Goal: Task Accomplishment & Management: Use online tool/utility

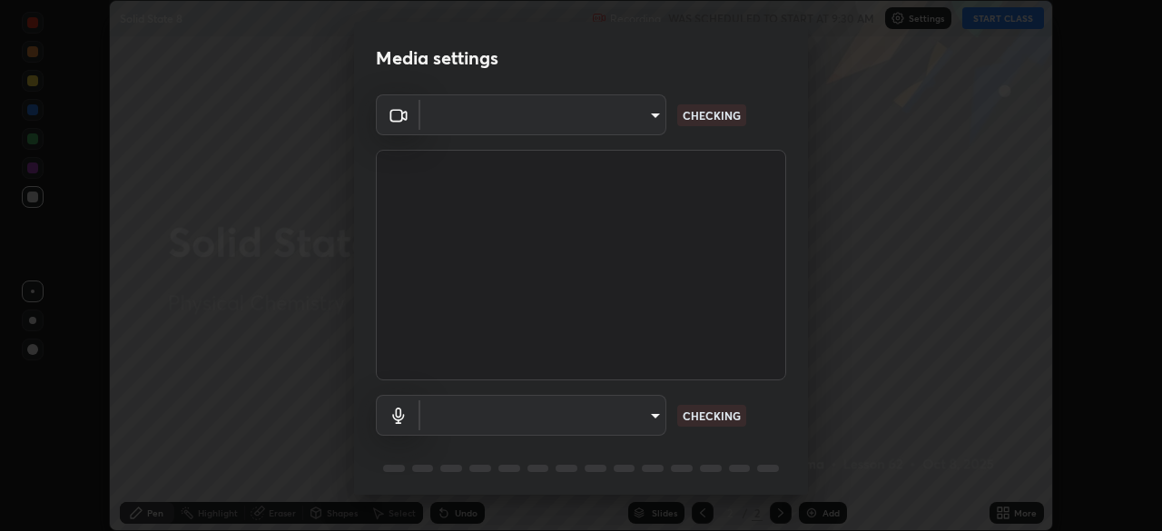
scroll to position [531, 1162]
type input "5a3b26b24554f8cf6e797ef24758c72d9ac35fc194b839c1ab14931f8614fd13"
type input "a2845f27f241d78e81142a5bcad2dd0661d1231b7acccdda9ee201247719edf7"
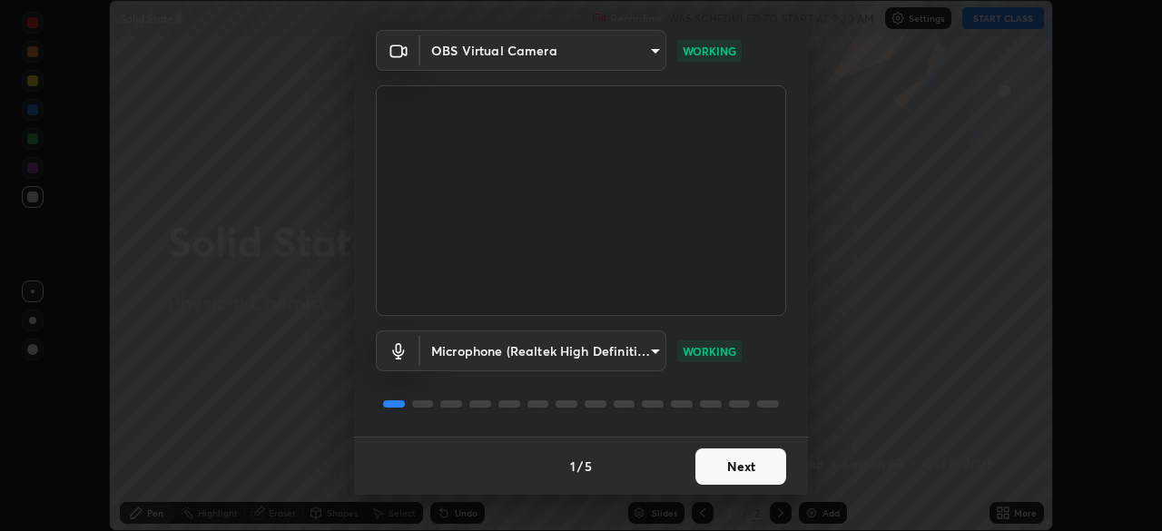
click at [724, 464] on button "Next" at bounding box center [740, 466] width 91 height 36
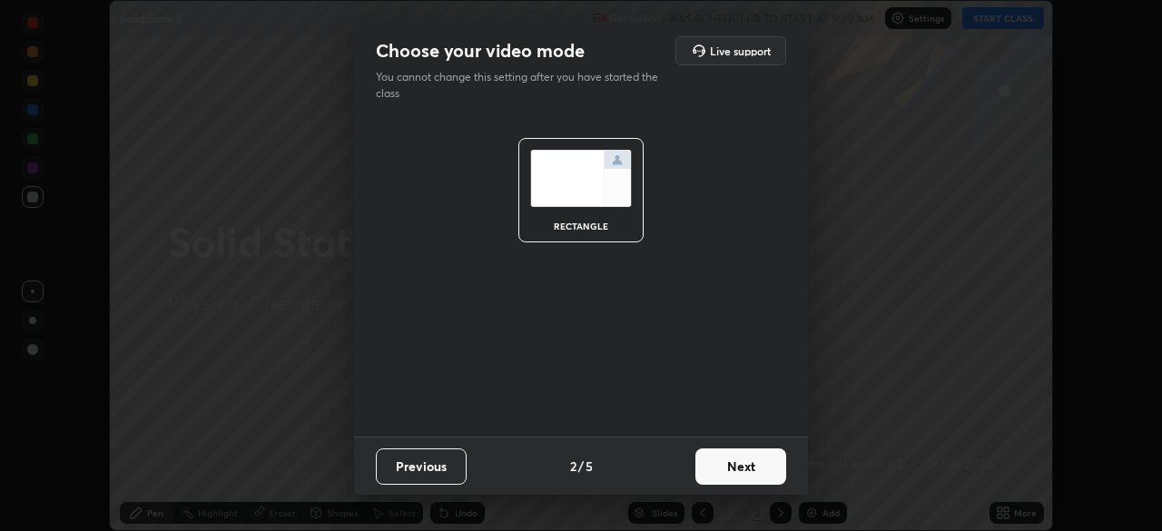
click at [724, 461] on button "Next" at bounding box center [740, 466] width 91 height 36
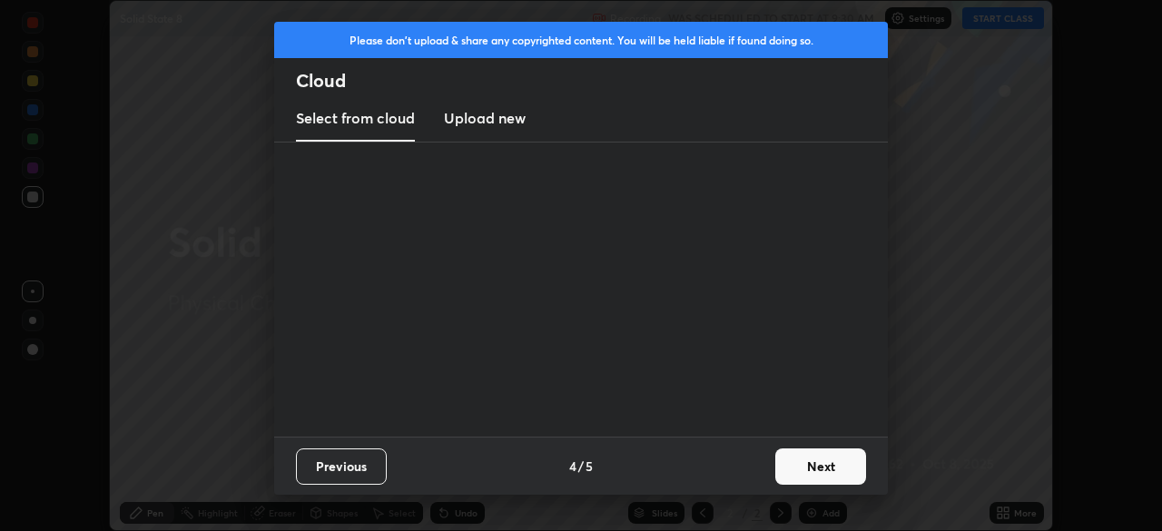
click at [733, 465] on div "Previous 4 / 5 Next" at bounding box center [581, 466] width 614 height 58
click at [788, 463] on button "Next" at bounding box center [820, 466] width 91 height 36
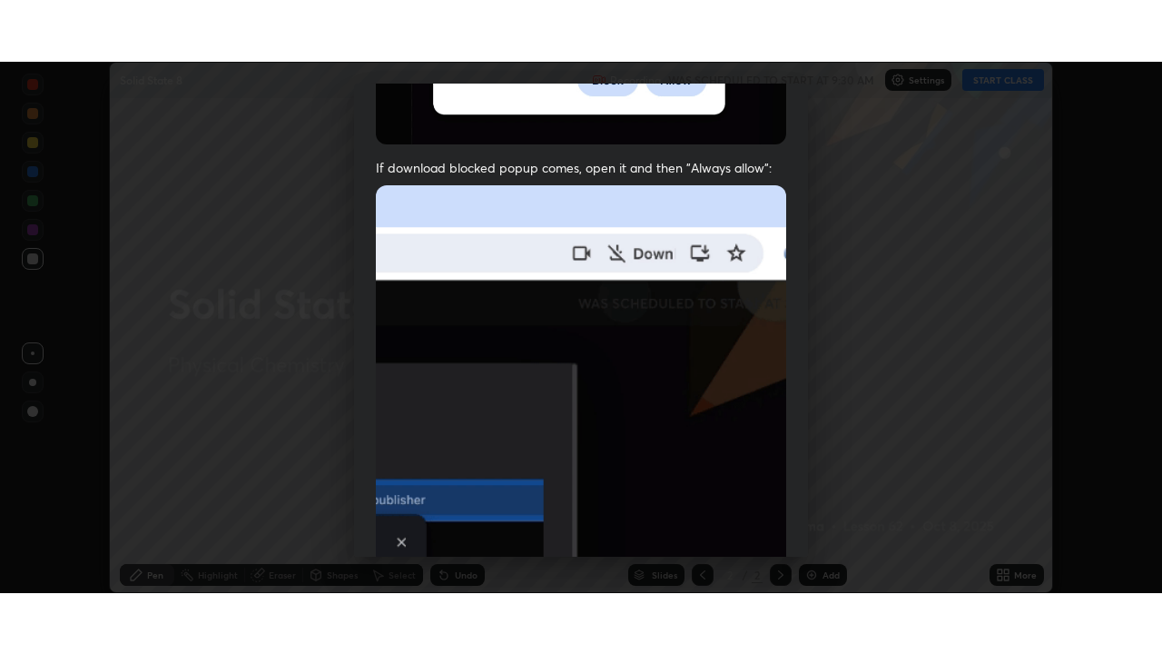
scroll to position [435, 0]
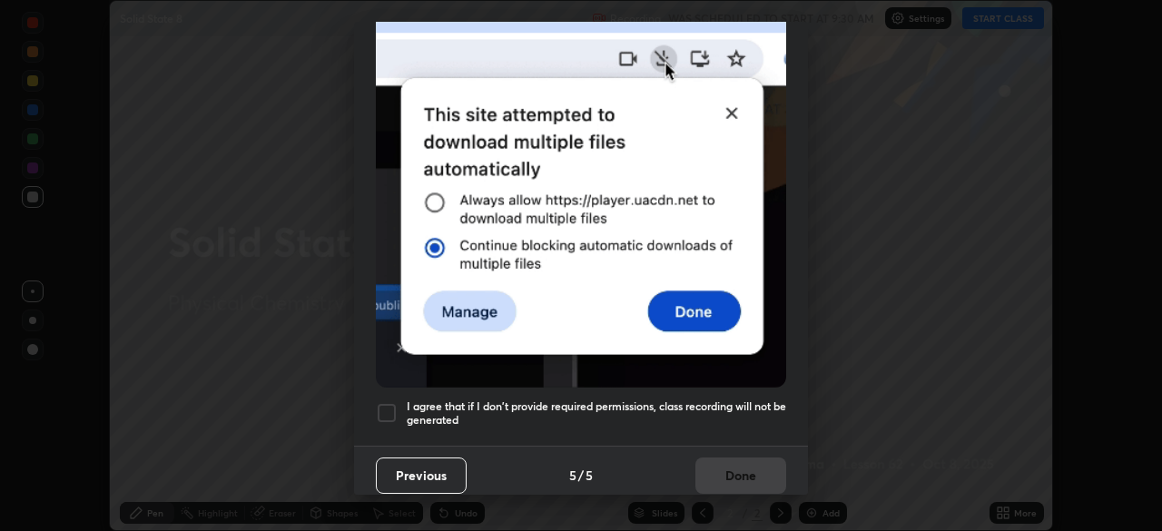
click at [714, 399] on h5 "I agree that if I don't provide required permissions, class recording will not …" at bounding box center [596, 413] width 379 height 28
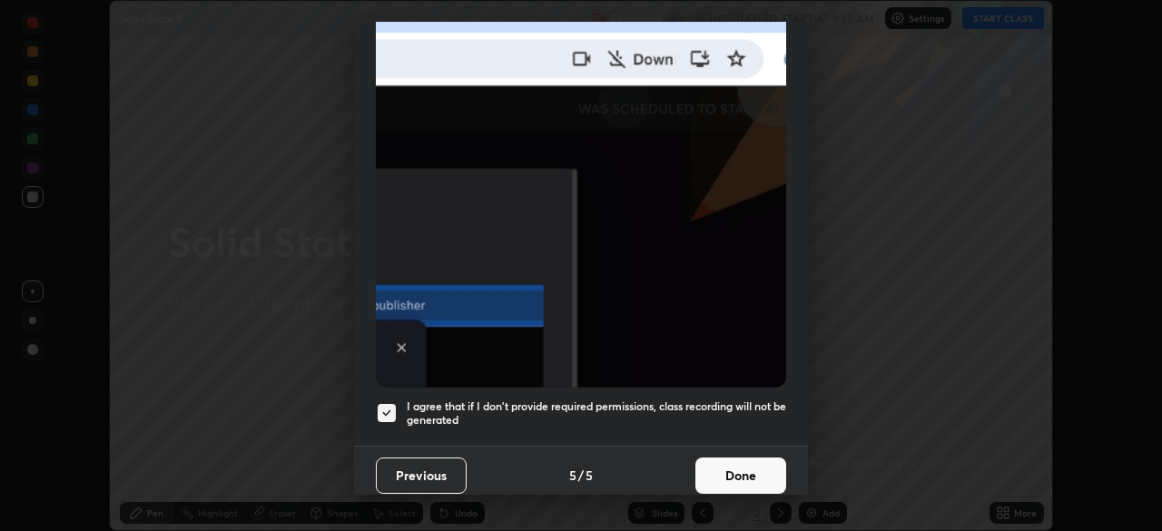
click at [724, 468] on button "Done" at bounding box center [740, 476] width 91 height 36
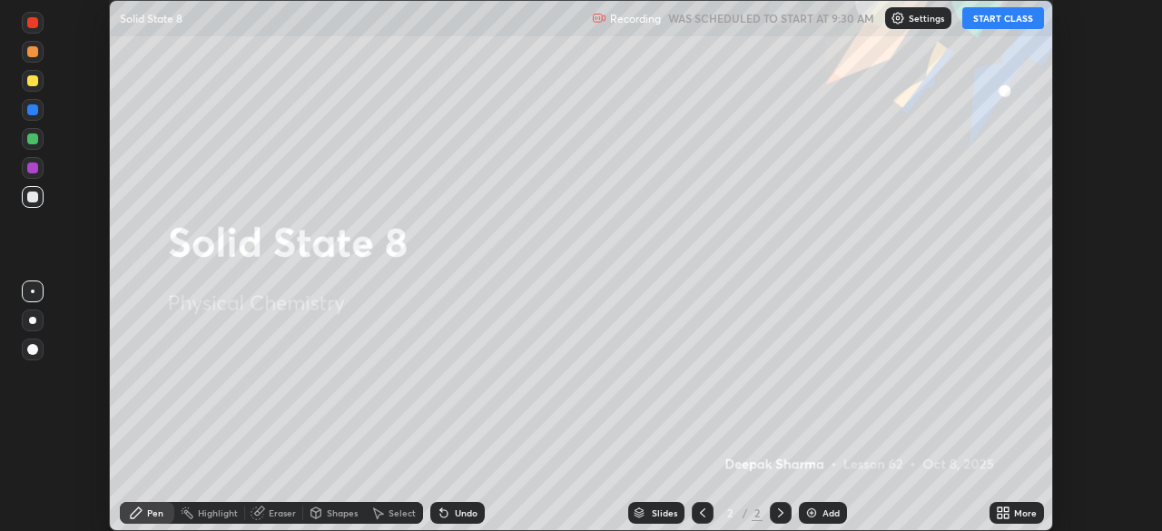
click at [1018, 18] on button "START CLASS" at bounding box center [1003, 18] width 82 height 22
click at [1007, 515] on icon at bounding box center [1006, 516] width 5 height 5
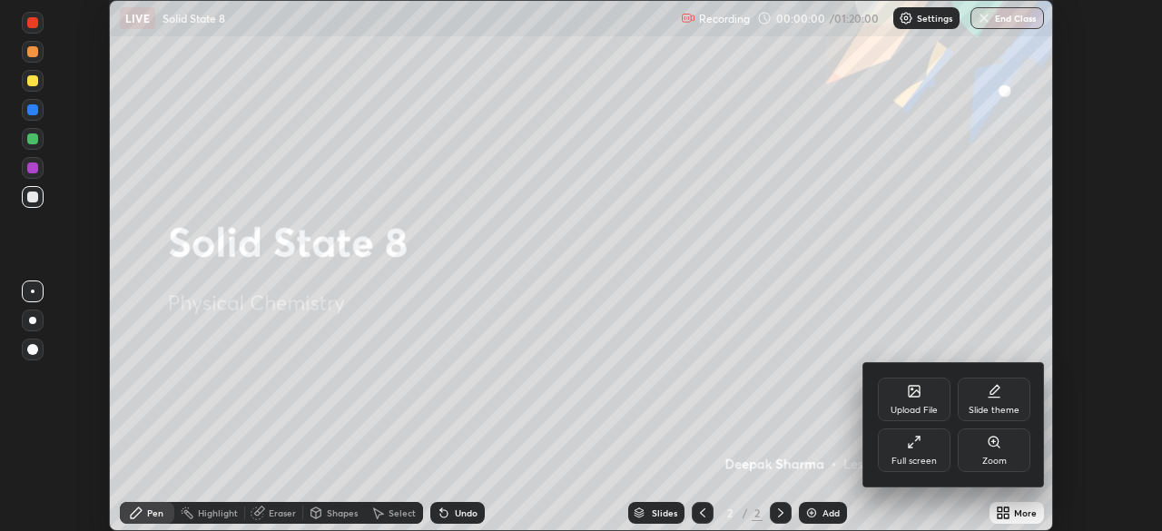
click at [913, 449] on div "Full screen" at bounding box center [914, 451] width 73 height 44
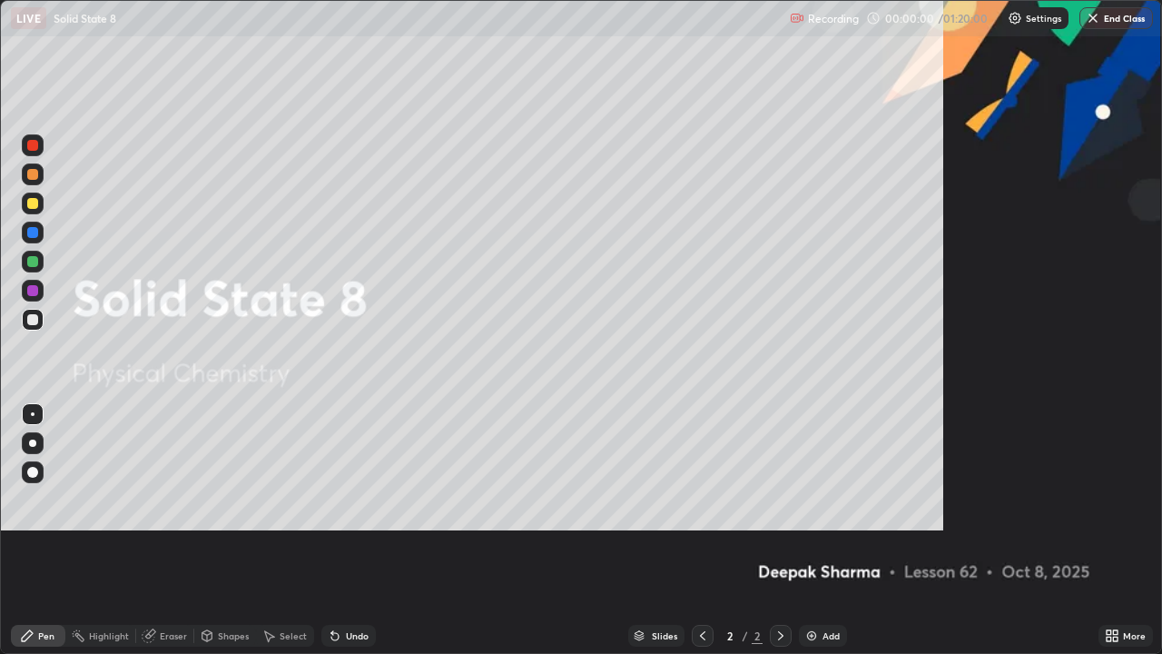
scroll to position [654, 1162]
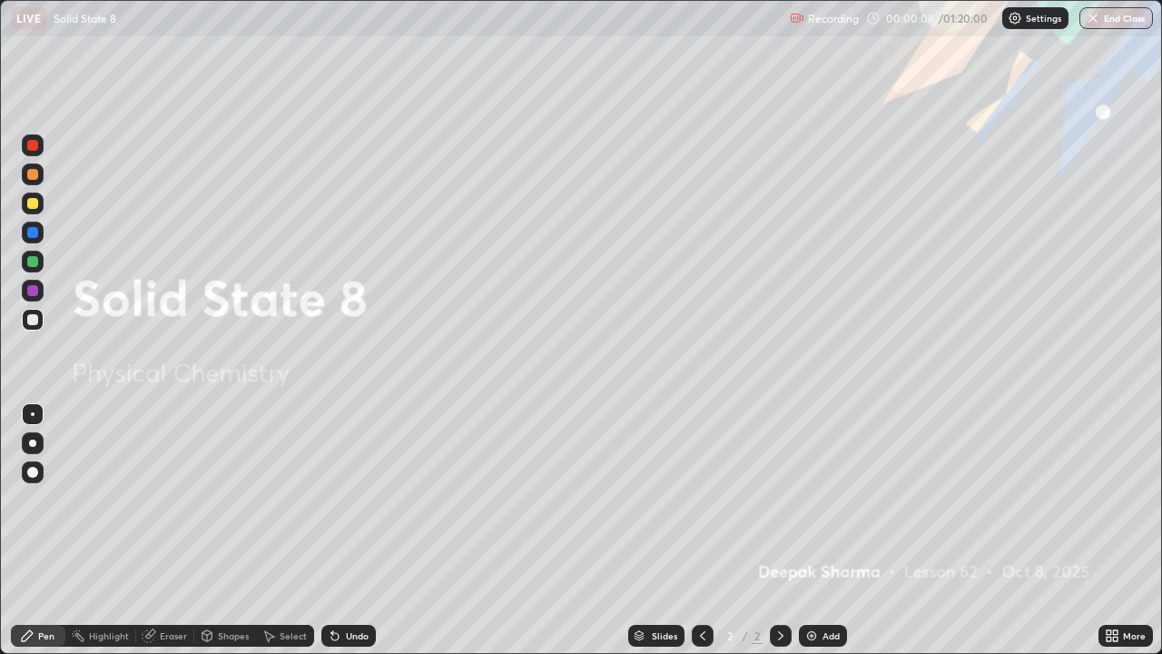
click at [1116, 530] on icon at bounding box center [1115, 632] width 5 height 5
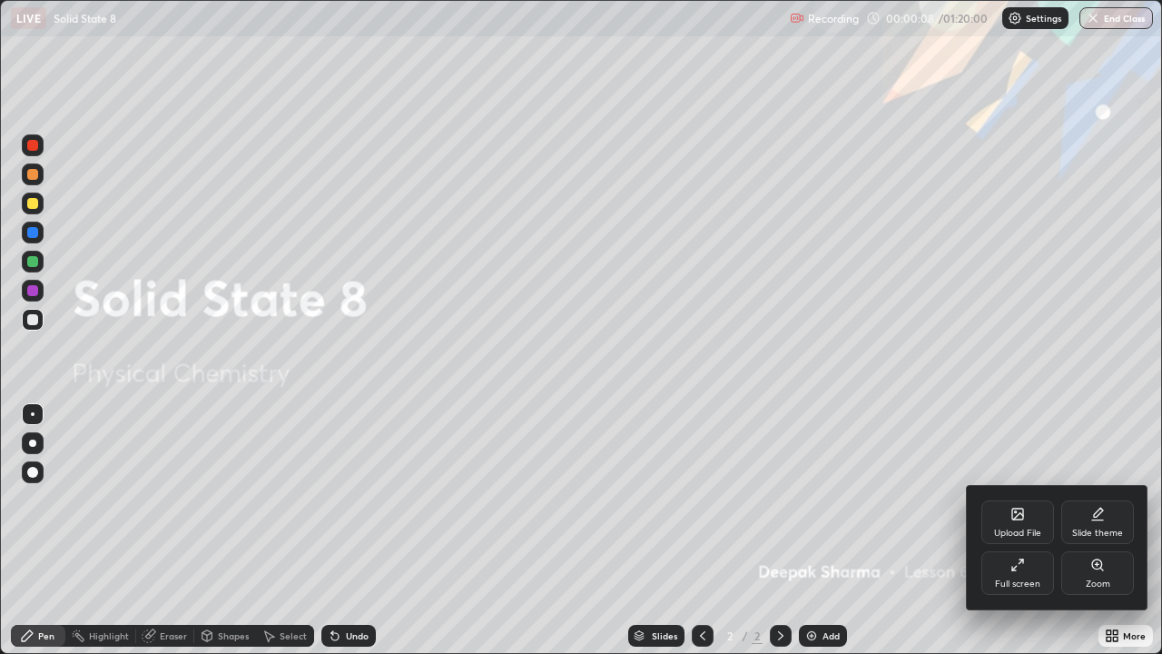
click at [1010, 513] on div "Upload File" at bounding box center [1017, 522] width 73 height 44
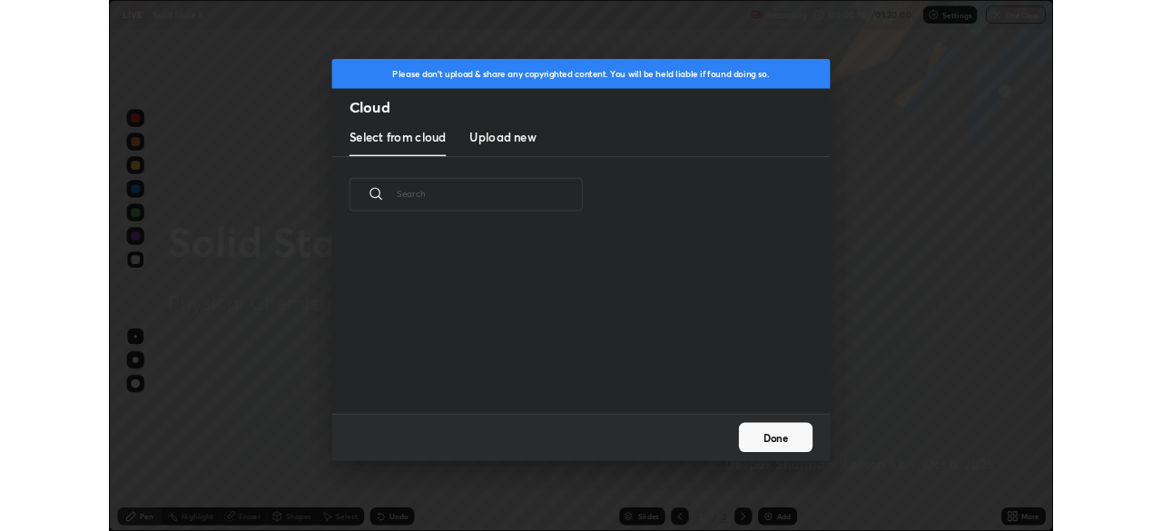
scroll to position [223, 583]
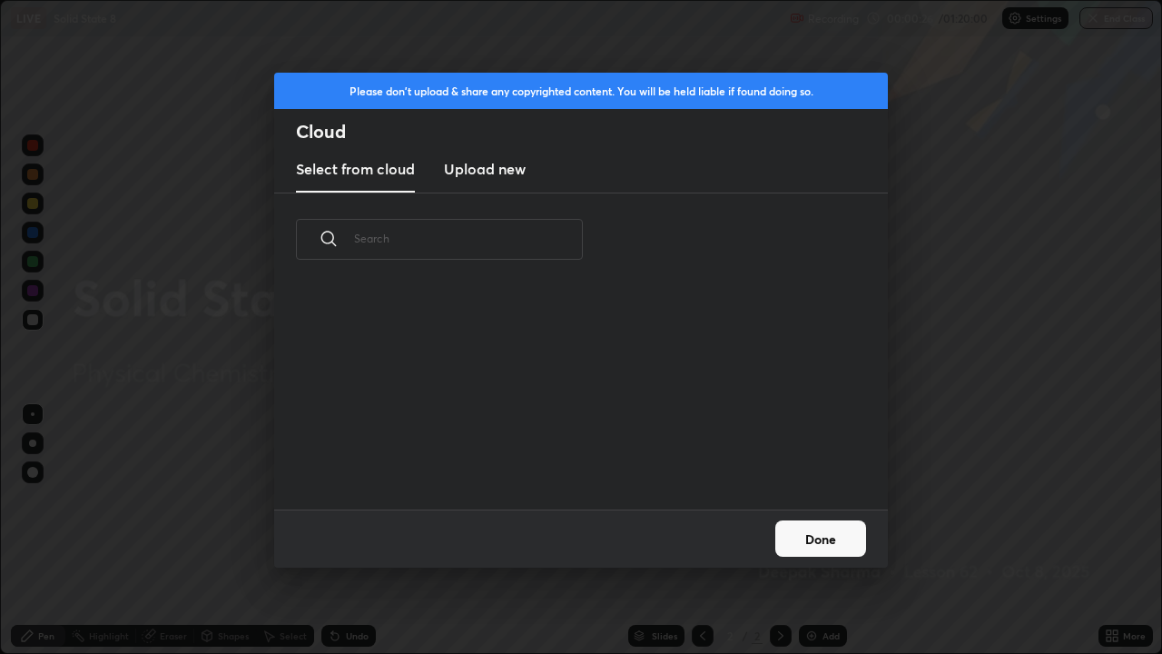
click at [488, 175] on h3 "Upload new" at bounding box center [485, 169] width 82 height 22
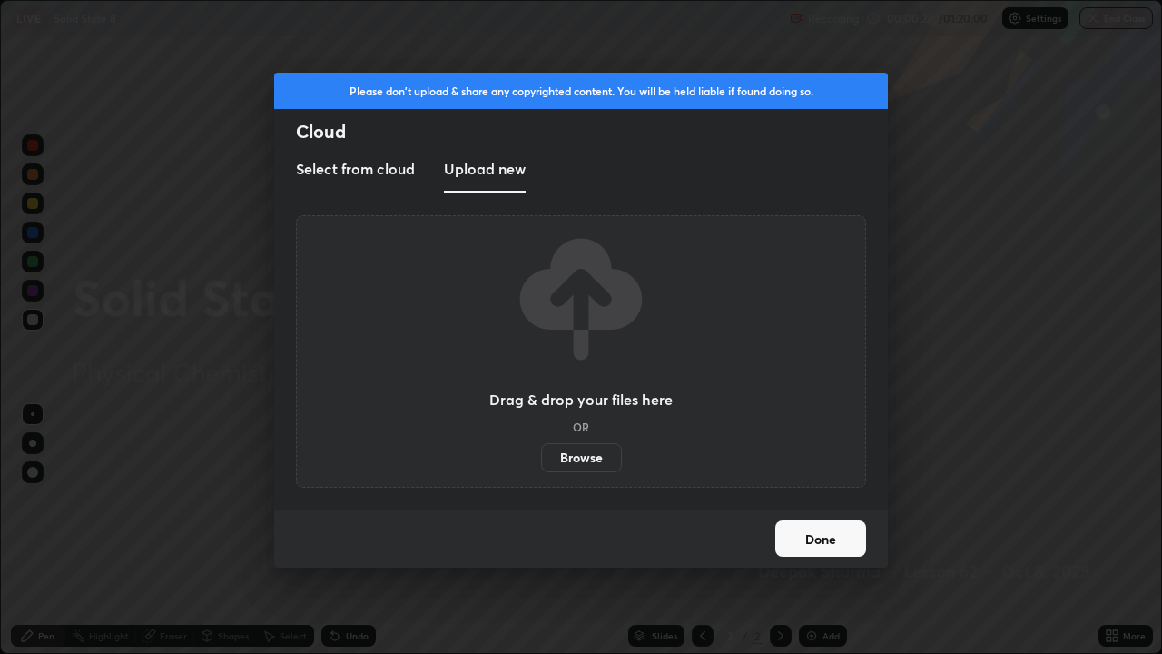
click at [583, 457] on label "Browse" at bounding box center [581, 457] width 81 height 29
click at [541, 457] on input "Browse" at bounding box center [541, 457] width 0 height 29
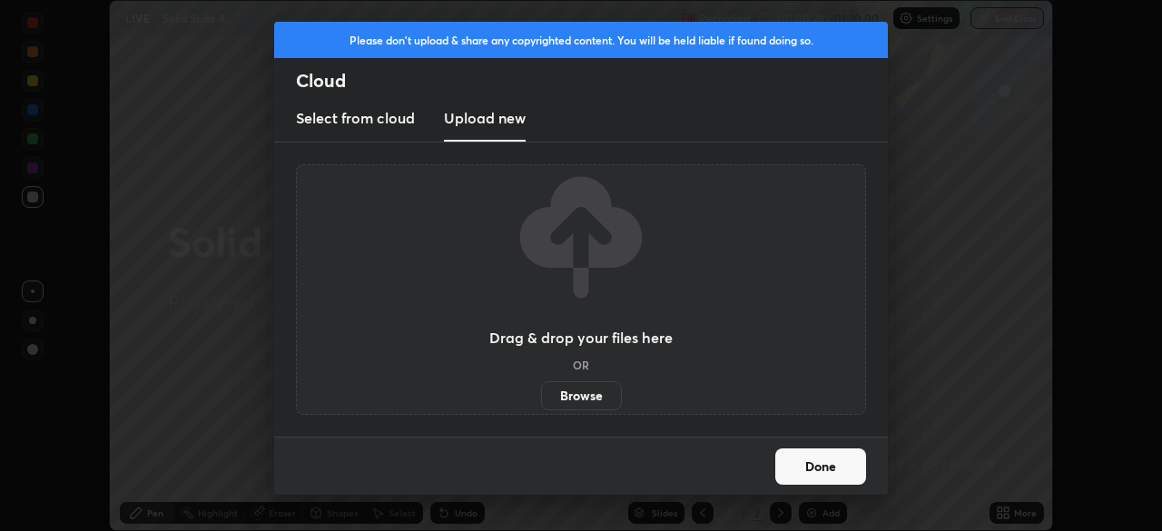
scroll to position [90253, 89622]
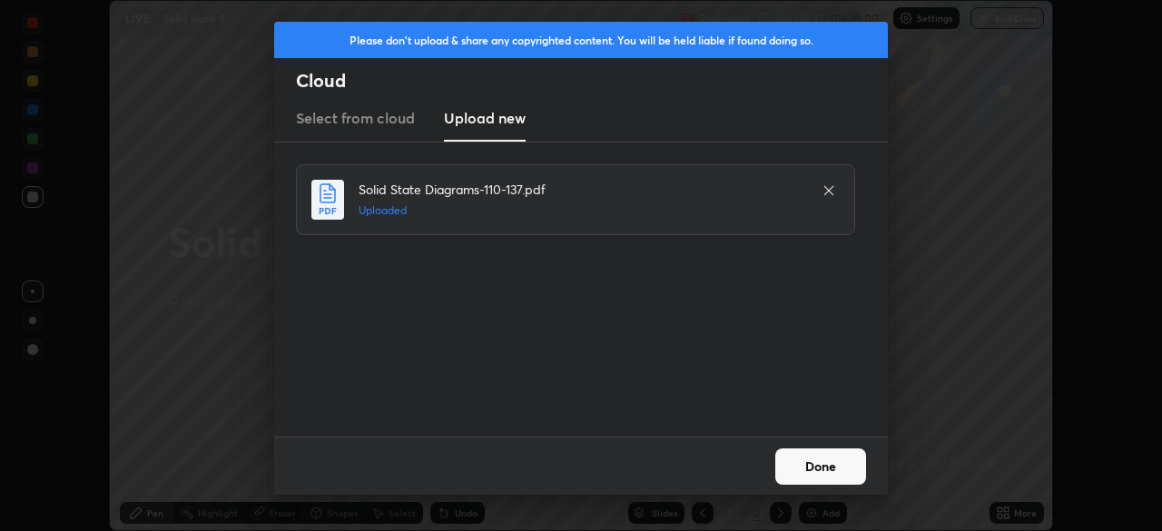
click at [820, 468] on button "Done" at bounding box center [820, 466] width 91 height 36
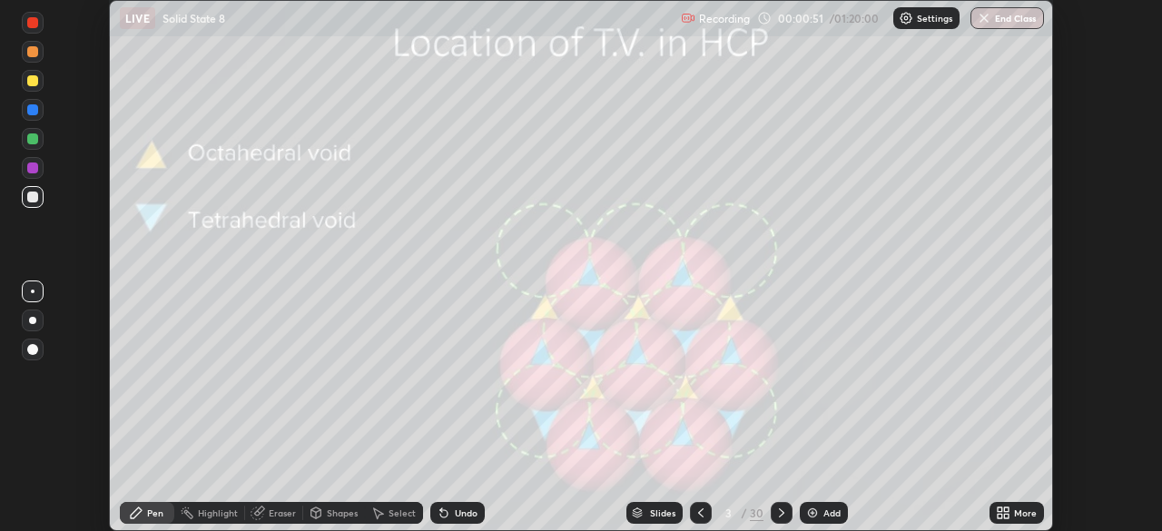
click at [646, 505] on div "Slides" at bounding box center [654, 513] width 56 height 22
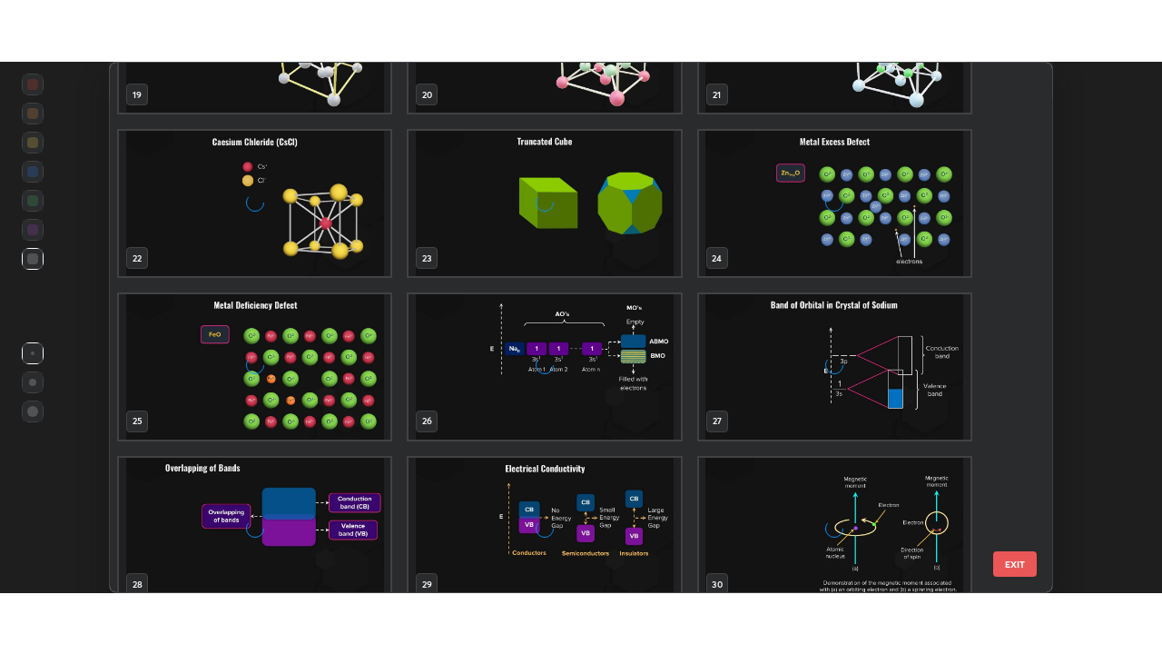
scroll to position [1101, 0]
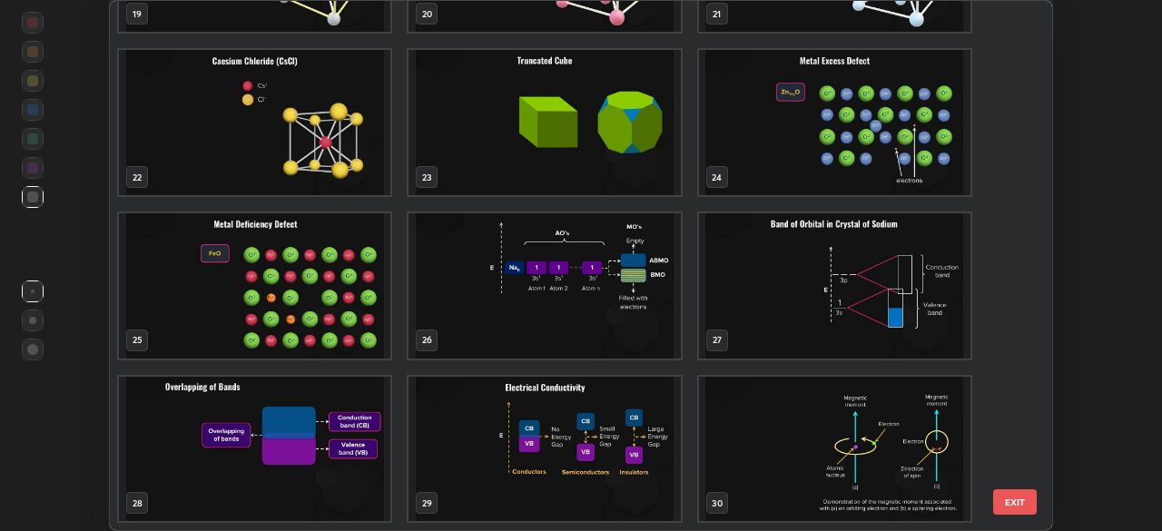
click at [309, 281] on img "grid" at bounding box center [254, 285] width 271 height 145
click at [308, 273] on img "grid" at bounding box center [254, 285] width 271 height 145
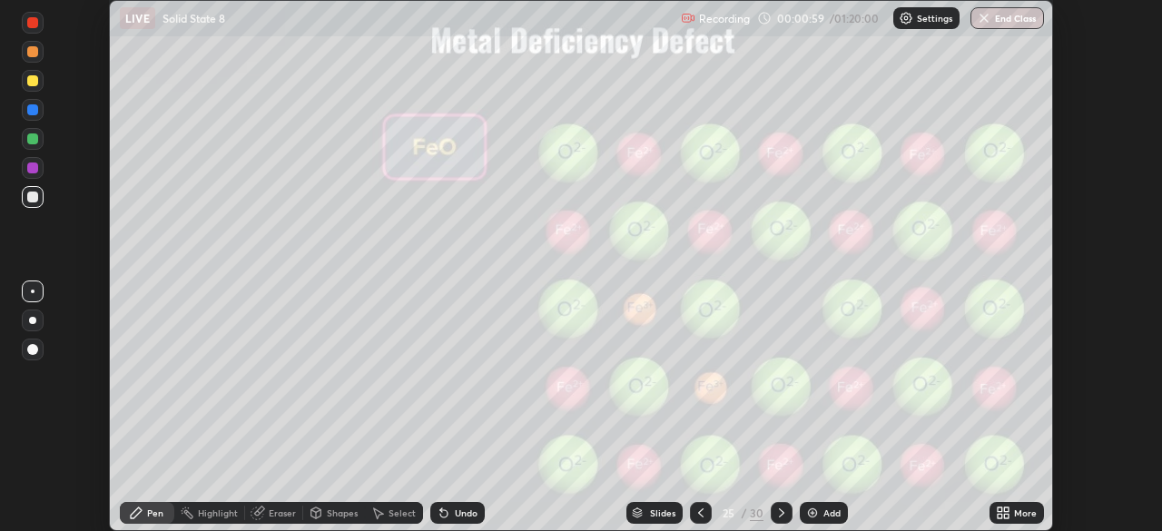
click at [1003, 511] on icon at bounding box center [1003, 513] width 15 height 15
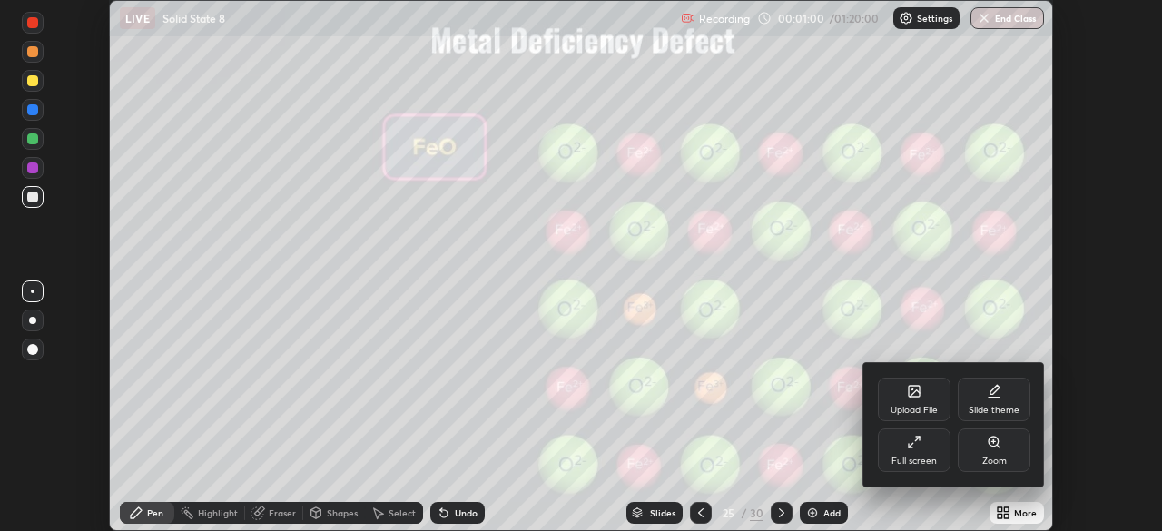
click at [914, 455] on div "Full screen" at bounding box center [914, 451] width 73 height 44
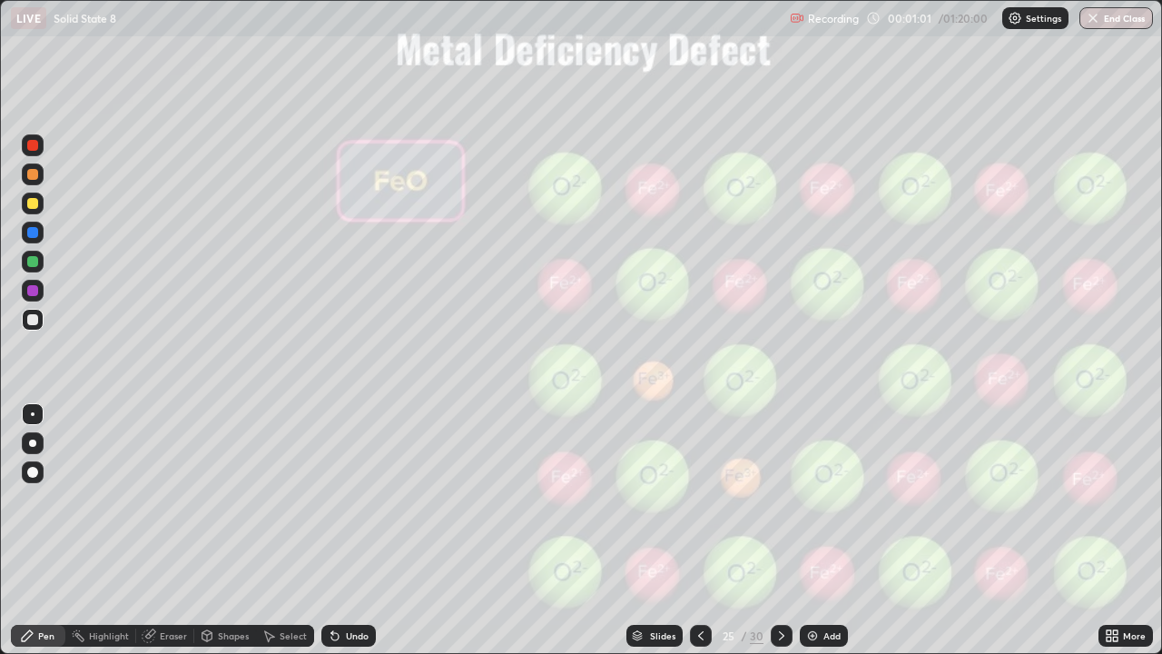
scroll to position [654, 1162]
click at [825, 530] on div "Add" at bounding box center [831, 635] width 17 height 9
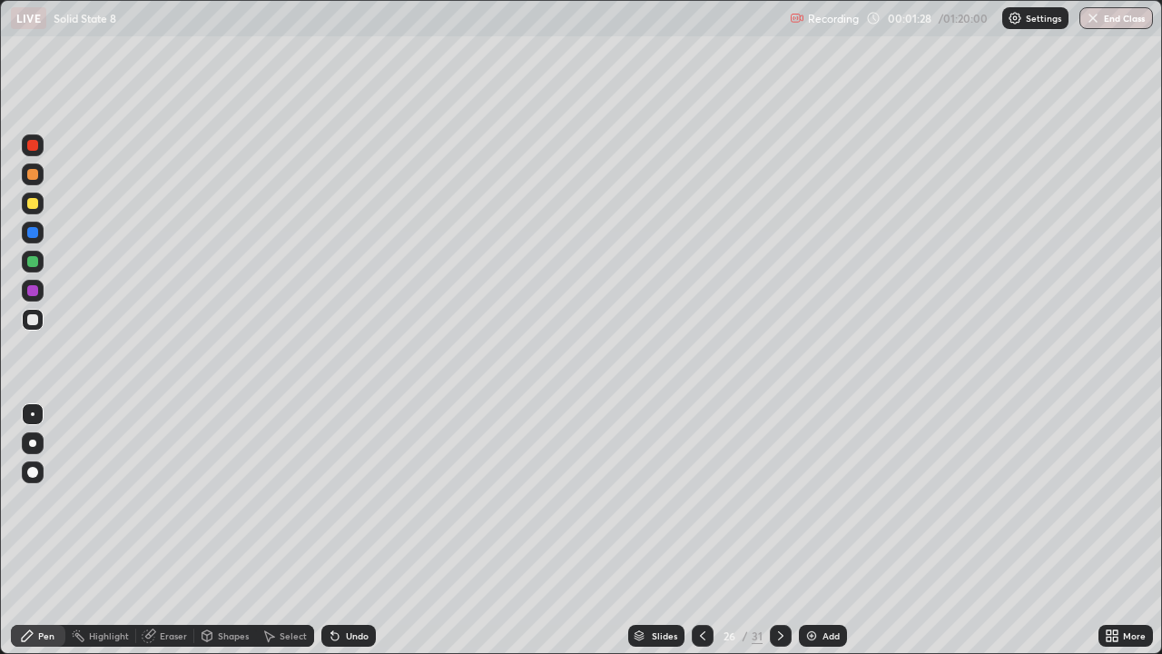
click at [37, 205] on div at bounding box center [32, 203] width 11 height 11
click at [335, 530] on icon at bounding box center [334, 636] width 7 height 7
click at [352, 530] on div "Undo" at bounding box center [348, 636] width 54 height 22
click at [44, 261] on div at bounding box center [32, 261] width 29 height 29
click at [30, 195] on div at bounding box center [33, 203] width 22 height 22
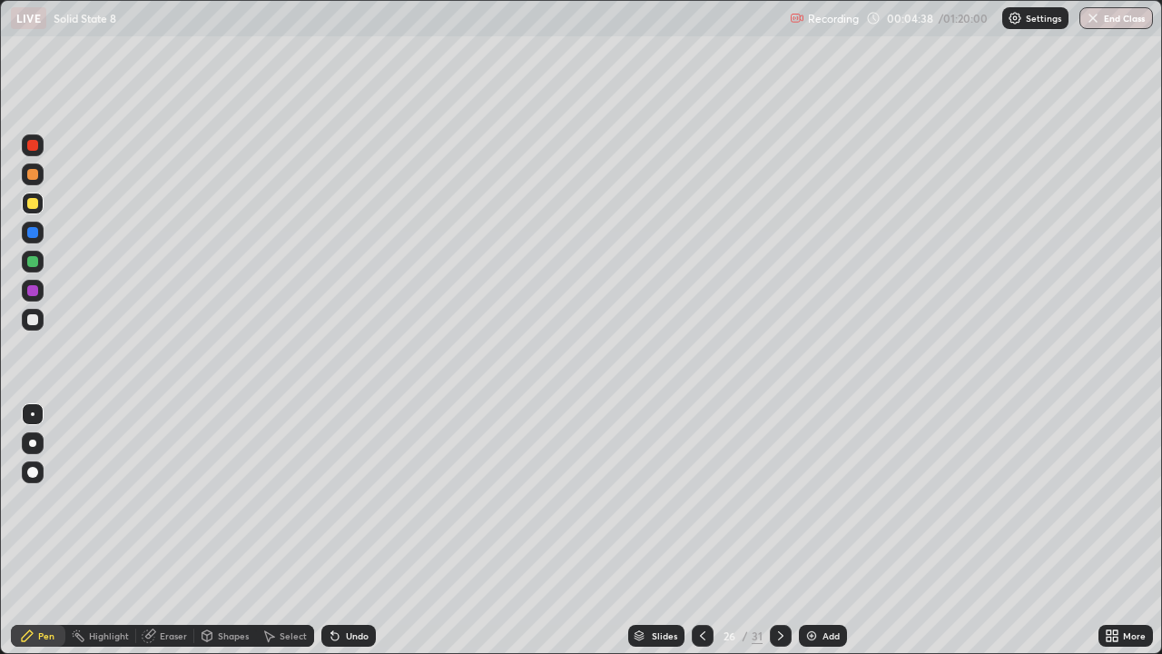
click at [350, 530] on div "Undo" at bounding box center [357, 635] width 23 height 9
click at [348, 530] on div "Undo" at bounding box center [348, 636] width 54 height 22
click at [39, 261] on div at bounding box center [33, 262] width 22 height 22
click at [168, 530] on div "Eraser" at bounding box center [173, 635] width 27 height 9
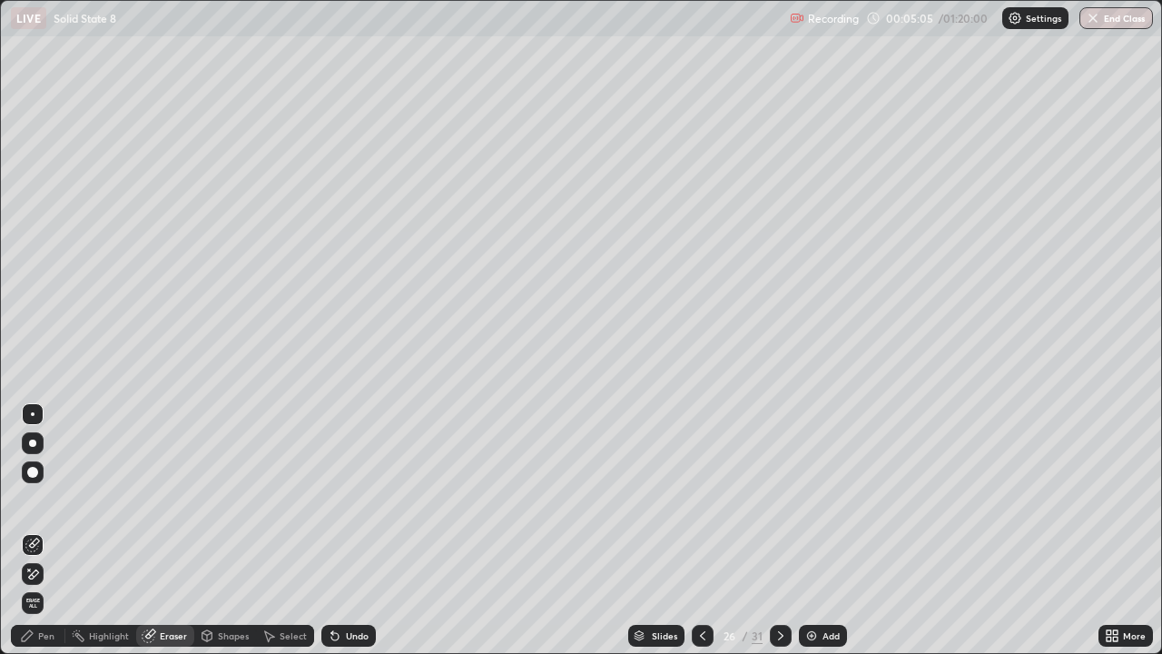
click at [43, 530] on div "Pen" at bounding box center [38, 636] width 54 height 22
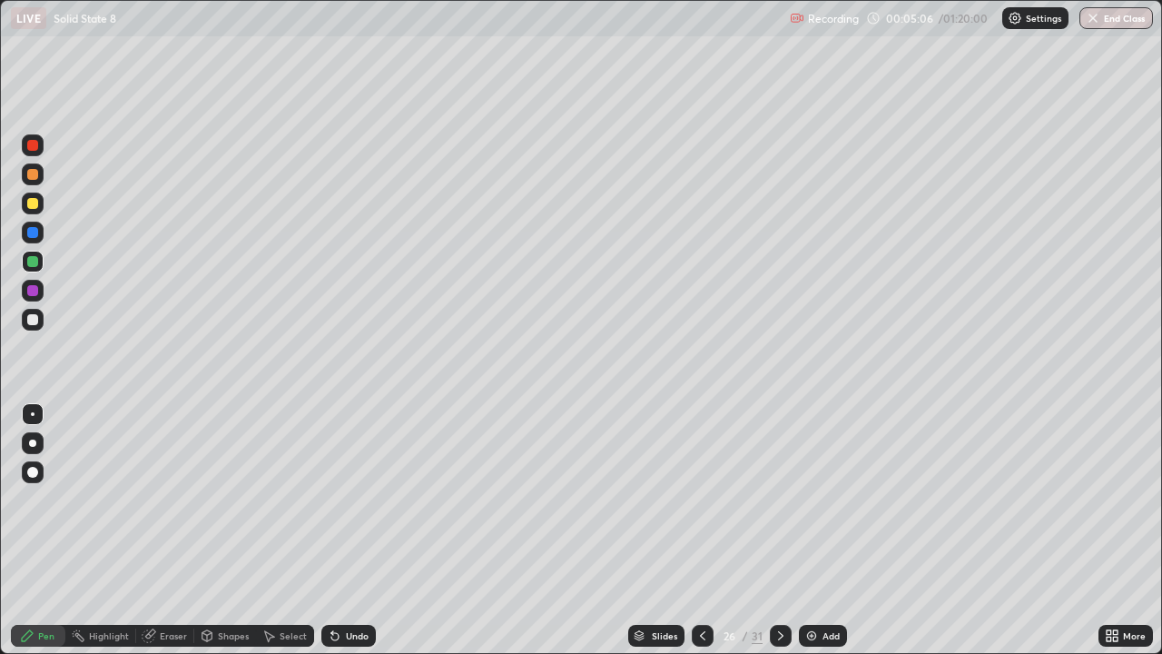
click at [28, 168] on div at bounding box center [33, 174] width 22 height 22
click at [172, 530] on div "Eraser" at bounding box center [173, 635] width 27 height 9
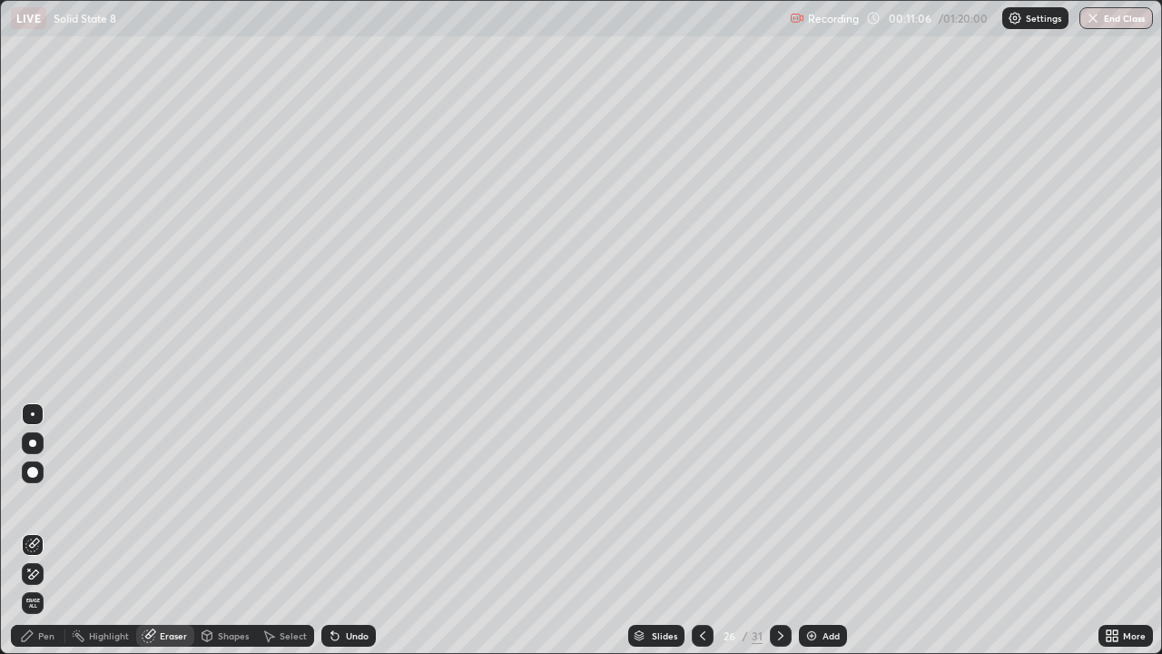
click at [341, 530] on div "Undo" at bounding box center [348, 636] width 54 height 22
click at [346, 530] on div "Undo" at bounding box center [357, 635] width 23 height 9
click at [350, 530] on div "Undo" at bounding box center [357, 635] width 23 height 9
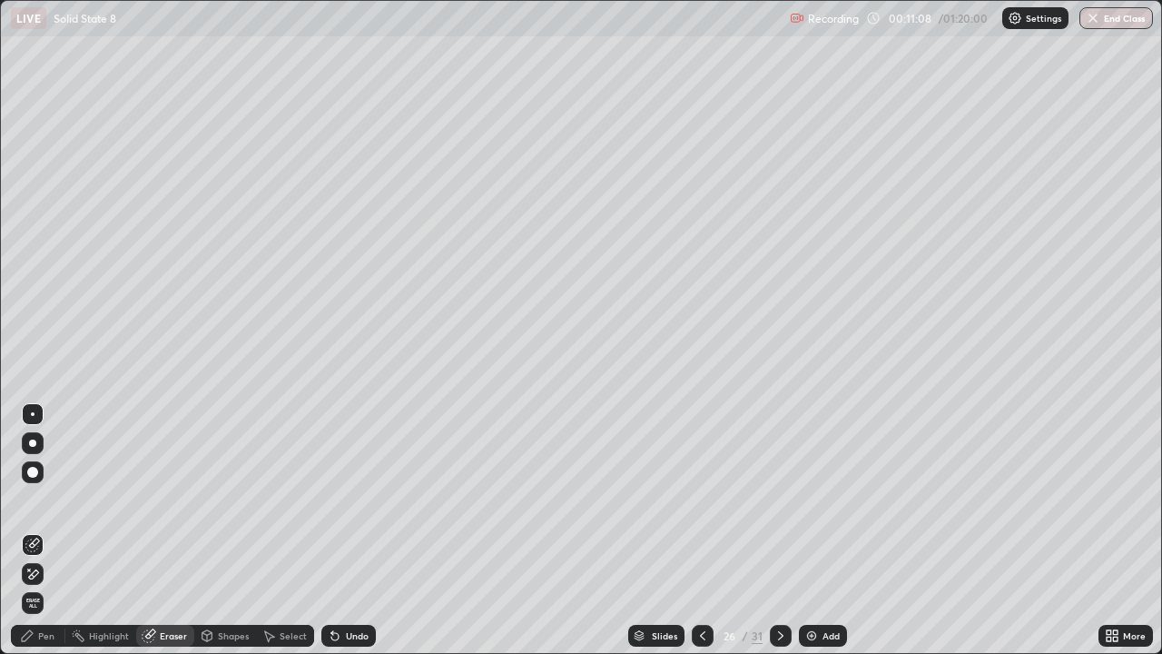
click at [348, 530] on div "Undo" at bounding box center [357, 635] width 23 height 9
click at [349, 530] on div "Undo" at bounding box center [357, 635] width 23 height 9
click at [346, 530] on div "Undo" at bounding box center [357, 635] width 23 height 9
click at [350, 530] on div "Undo" at bounding box center [357, 635] width 23 height 9
click at [48, 530] on div "Pen" at bounding box center [46, 635] width 16 height 9
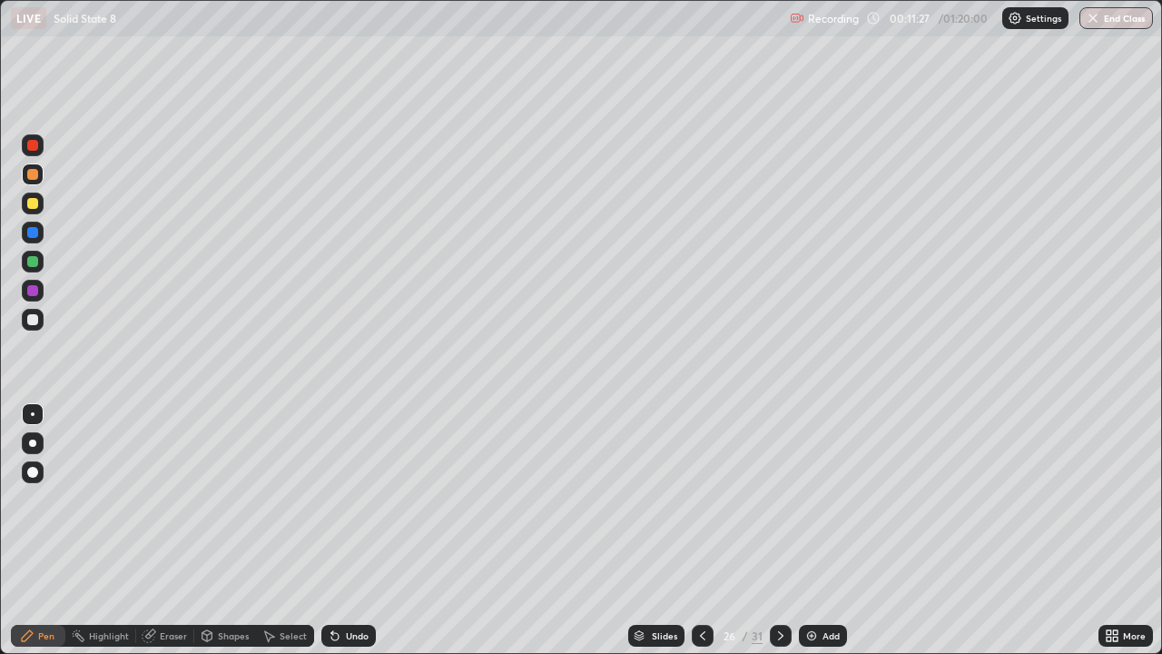
click at [42, 322] on div at bounding box center [33, 320] width 22 height 22
click at [37, 322] on div at bounding box center [32, 319] width 11 height 11
click at [353, 530] on div "Undo" at bounding box center [357, 635] width 23 height 9
click at [827, 530] on div "Add" at bounding box center [831, 635] width 17 height 9
click at [40, 197] on div at bounding box center [33, 203] width 22 height 22
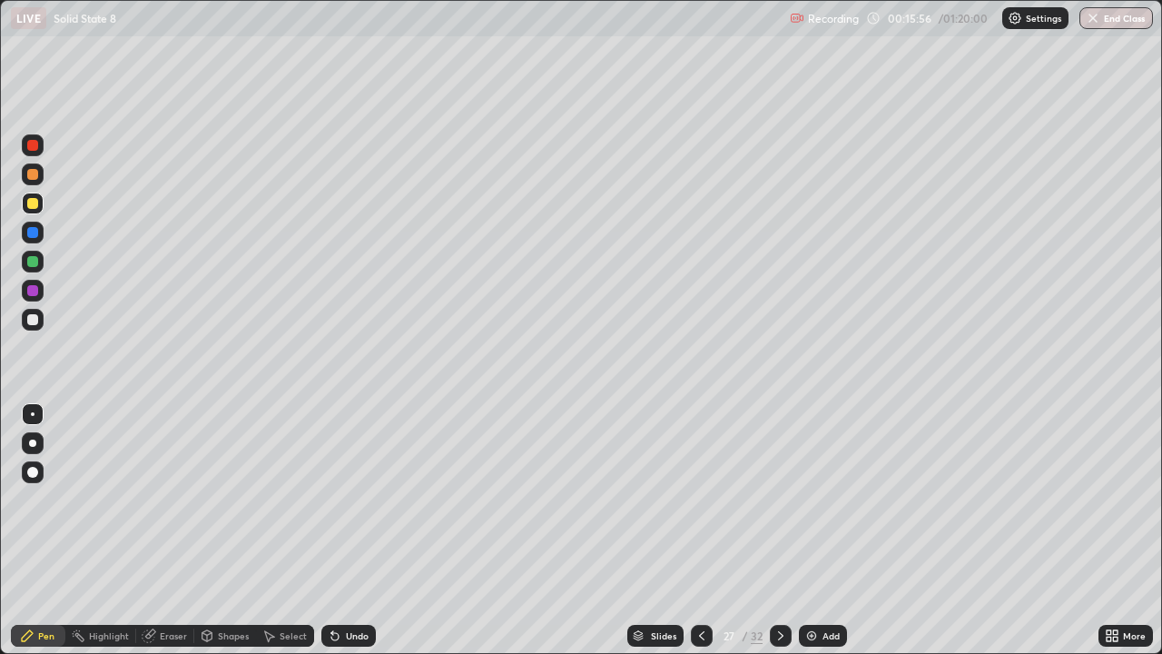
click at [41, 264] on div at bounding box center [33, 262] width 22 height 22
click at [346, 530] on div "Undo" at bounding box center [357, 635] width 23 height 9
click at [334, 530] on icon at bounding box center [334, 636] width 7 height 7
click at [39, 174] on div at bounding box center [33, 174] width 22 height 22
click at [283, 530] on div "Select" at bounding box center [293, 635] width 27 height 9
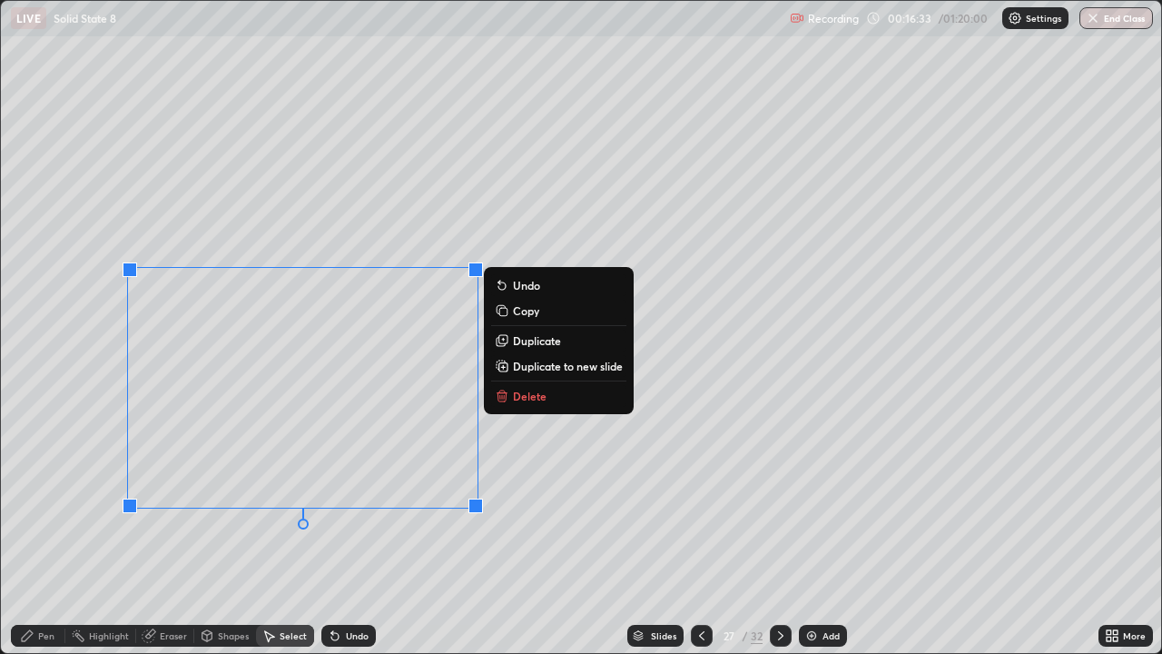
click at [518, 308] on p "Copy" at bounding box center [526, 310] width 26 height 15
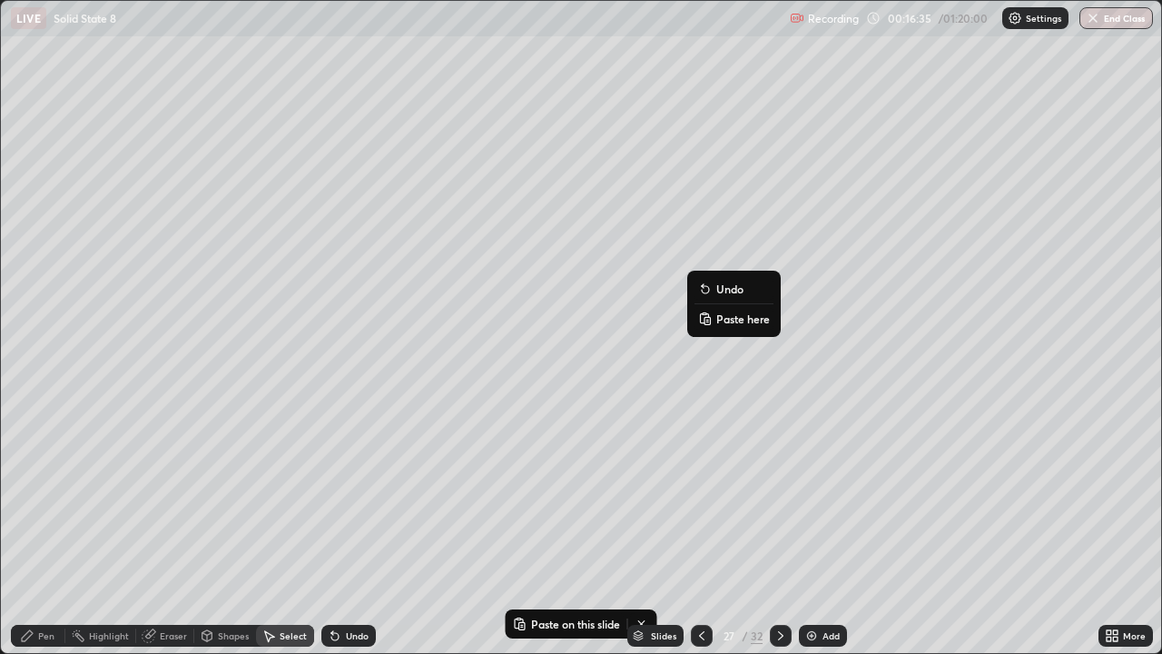
click at [749, 315] on p "Paste here" at bounding box center [743, 318] width 54 height 15
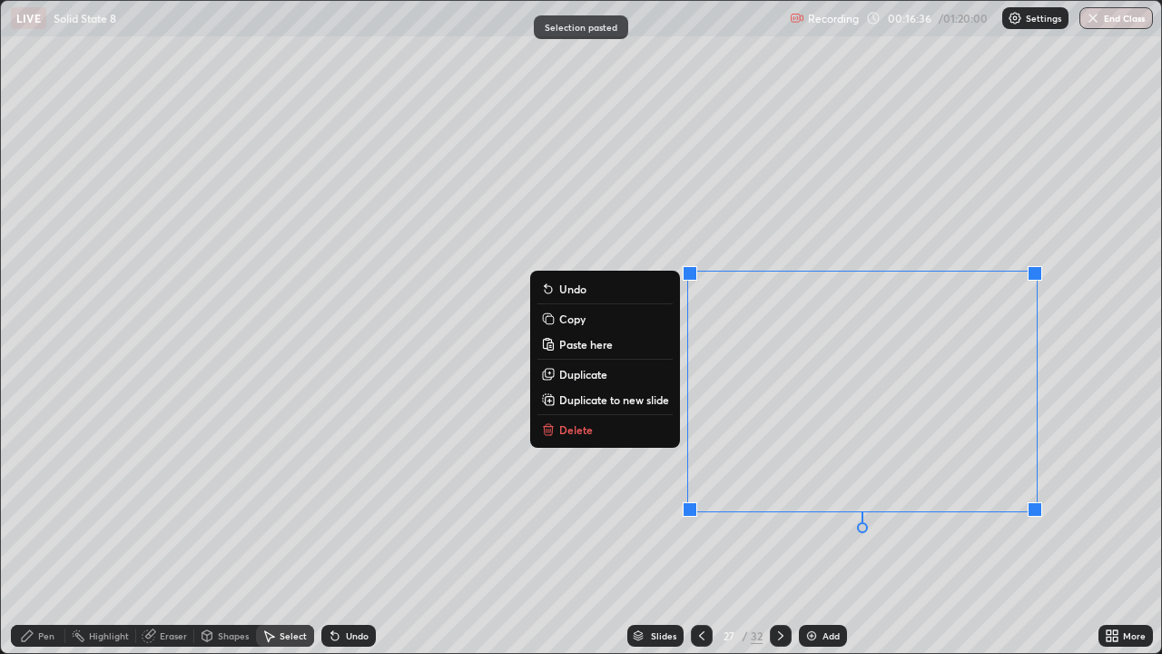
click at [562, 524] on div "0 ° Undo Copy Paste here Duplicate Duplicate to new slide Delete" at bounding box center [581, 327] width 1160 height 652
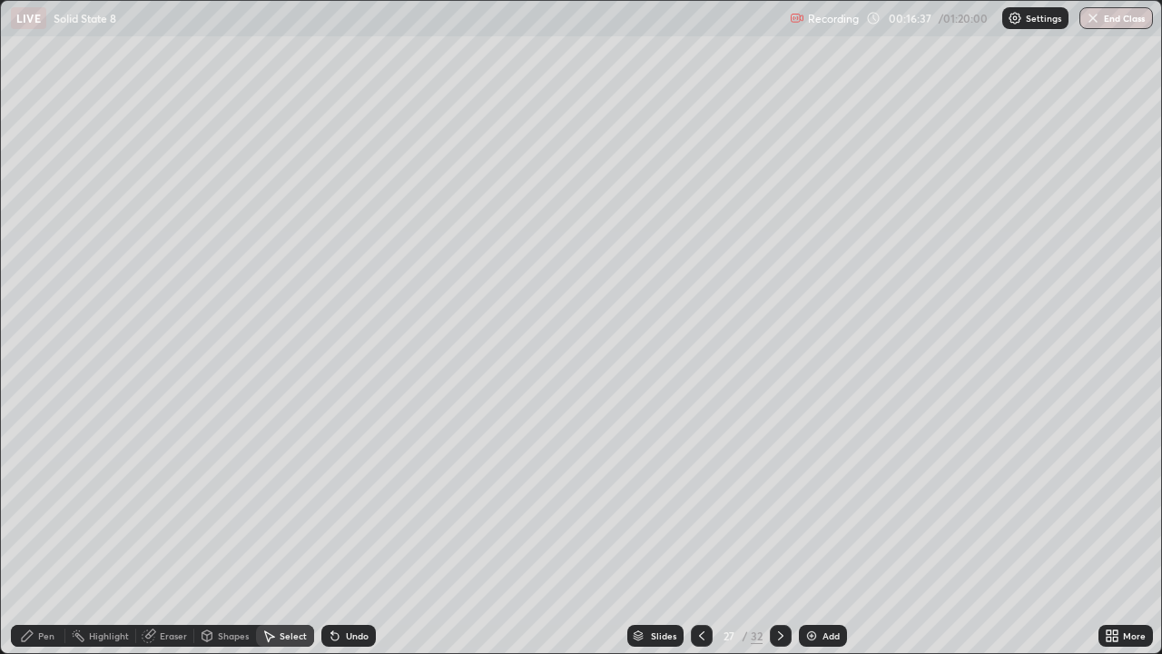
click at [161, 530] on div "Eraser" at bounding box center [173, 635] width 27 height 9
click at [44, 530] on div "Pen" at bounding box center [38, 636] width 54 height 22
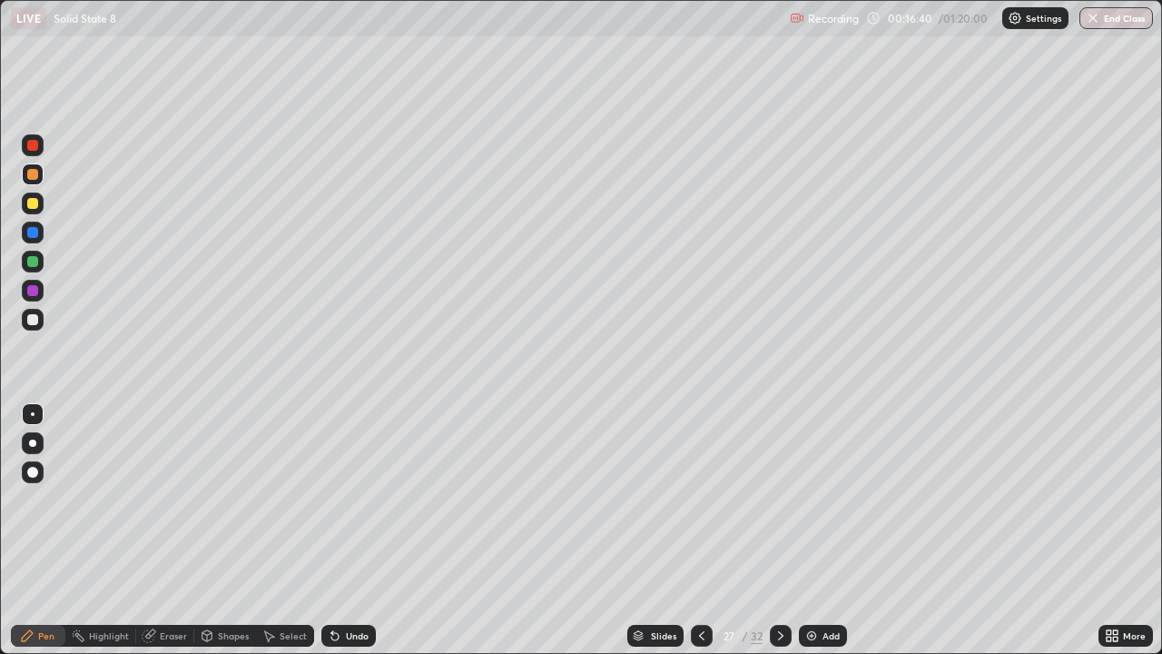
click at [42, 310] on div at bounding box center [33, 319] width 22 height 29
click at [789, 530] on div at bounding box center [781, 635] width 22 height 36
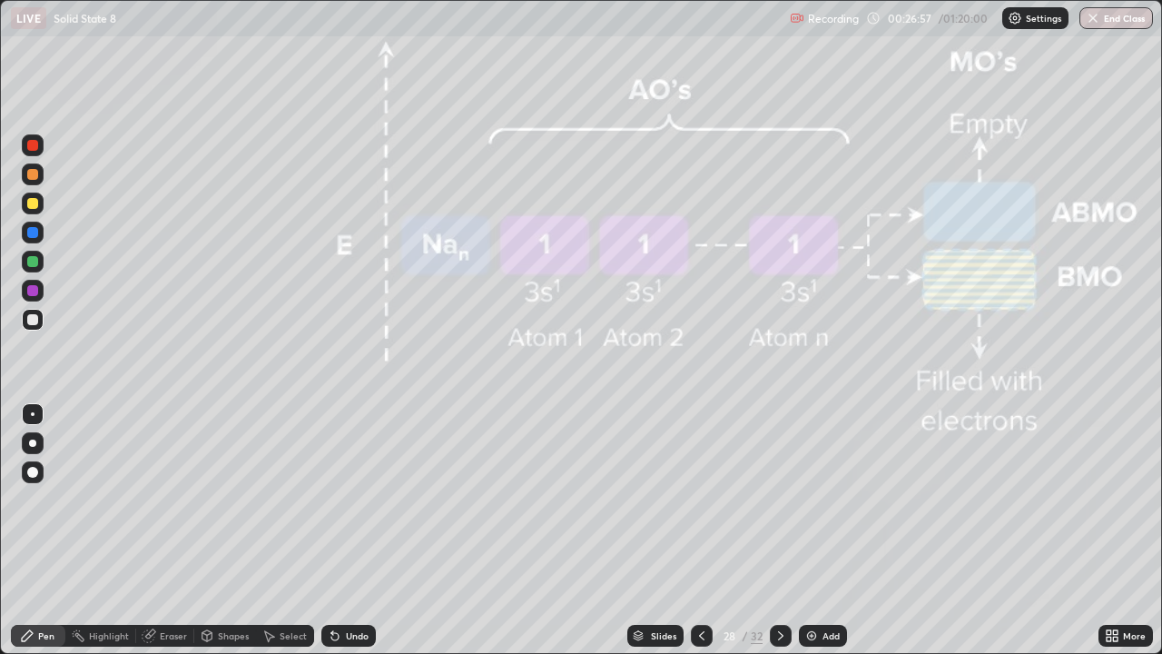
click at [810, 530] on img at bounding box center [811, 635] width 15 height 15
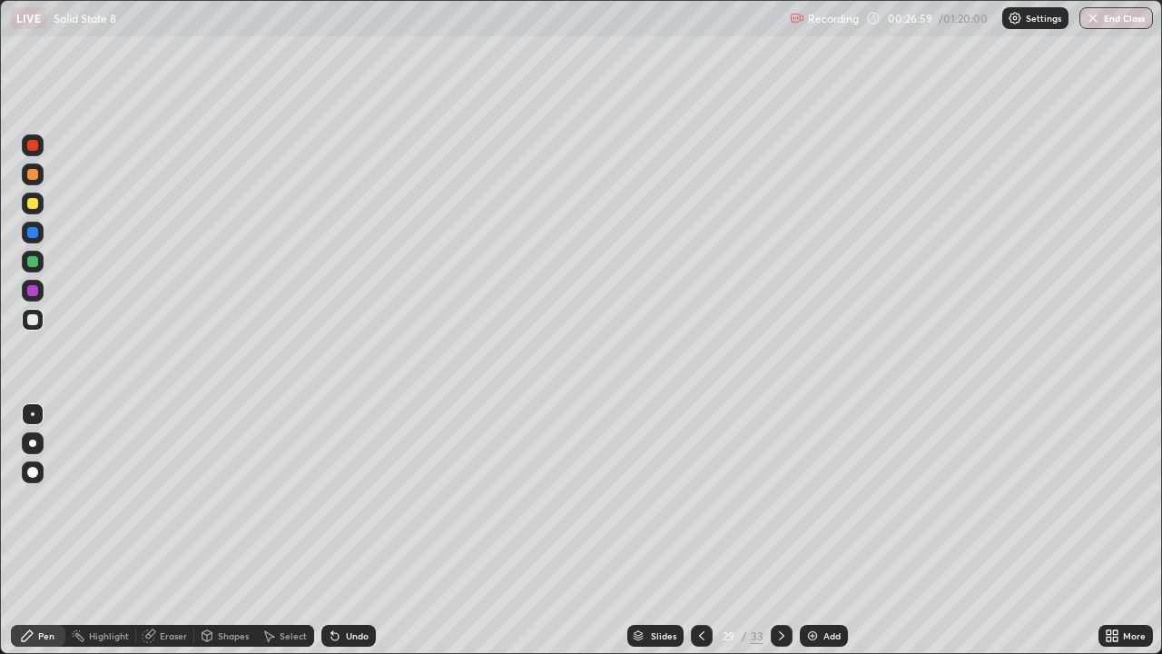
click at [33, 202] on div at bounding box center [32, 203] width 11 height 11
click at [348, 530] on div "Undo" at bounding box center [357, 635] width 23 height 9
click at [40, 262] on div at bounding box center [33, 262] width 22 height 22
click at [36, 317] on div at bounding box center [32, 319] width 11 height 11
click at [346, 530] on div "Undo" at bounding box center [357, 635] width 23 height 9
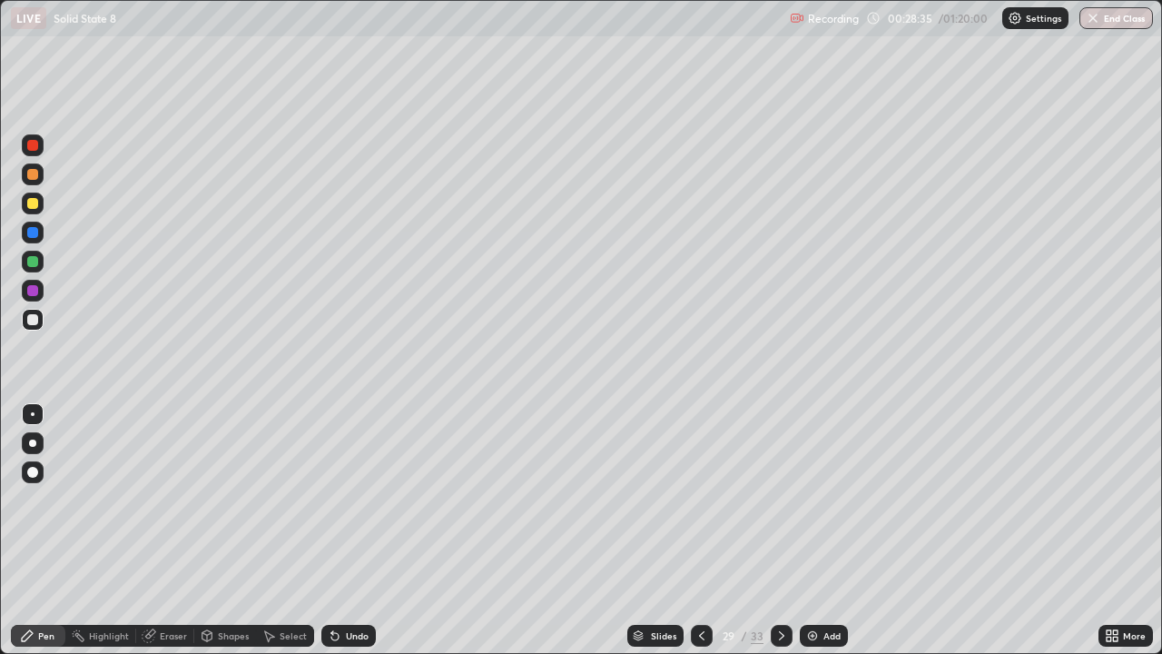
click at [702, 530] on div at bounding box center [702, 636] width 22 height 22
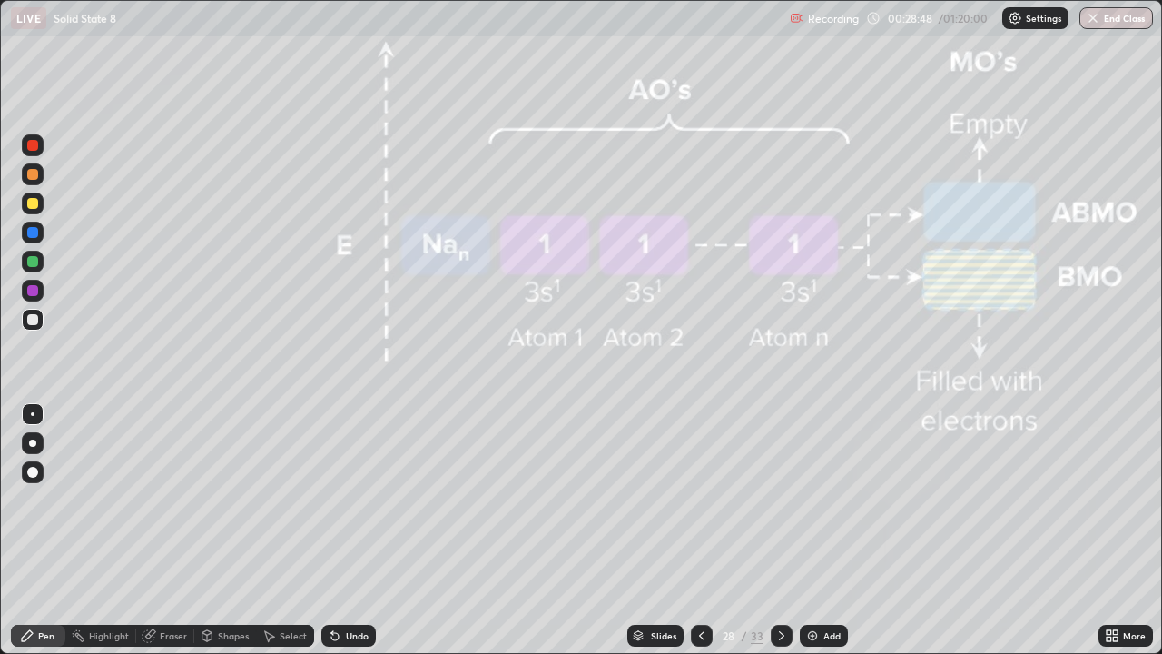
click at [779, 530] on icon at bounding box center [781, 635] width 15 height 15
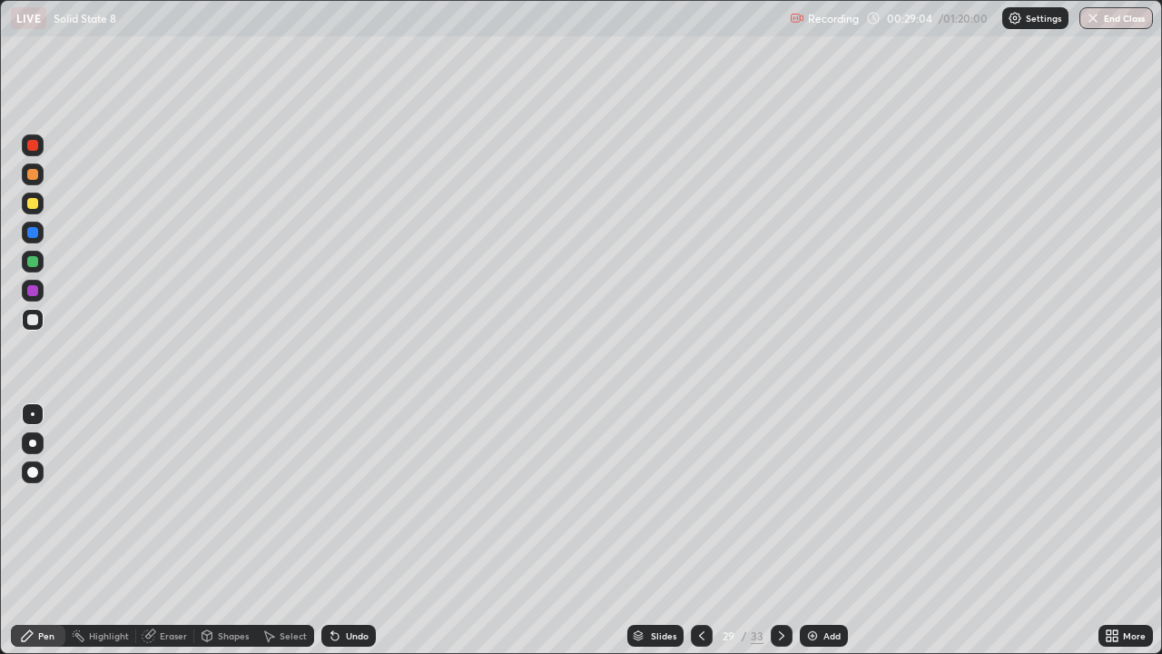
click at [350, 530] on div "Undo" at bounding box center [357, 635] width 23 height 9
click at [702, 530] on icon at bounding box center [701, 635] width 5 height 9
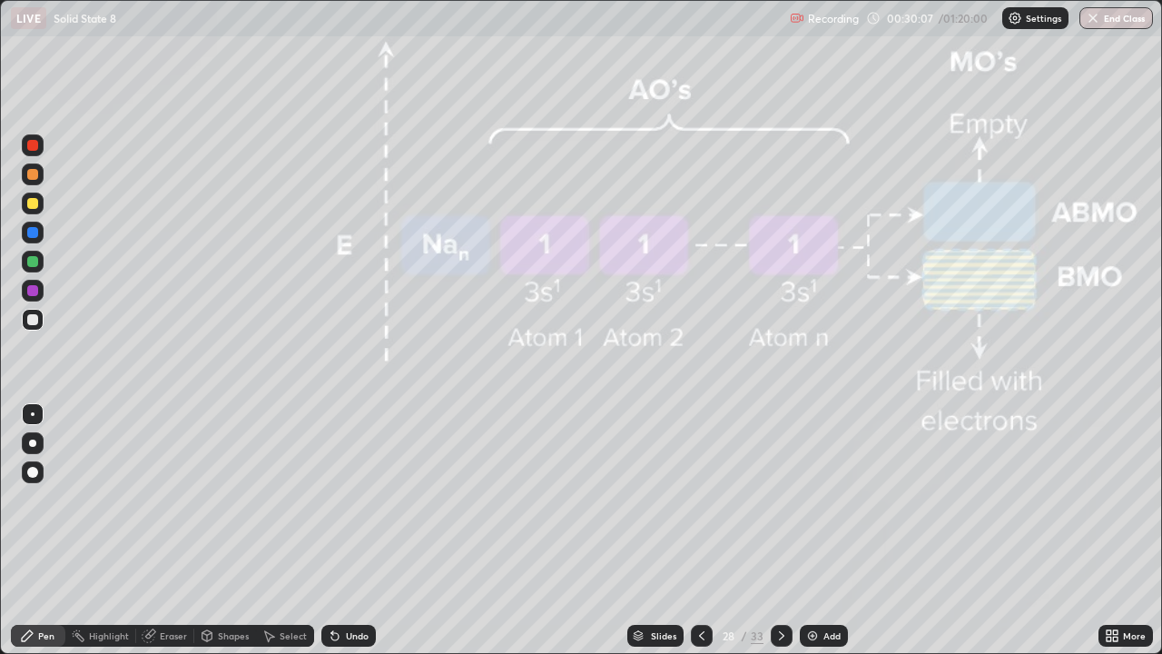
click at [779, 530] on icon at bounding box center [781, 635] width 15 height 15
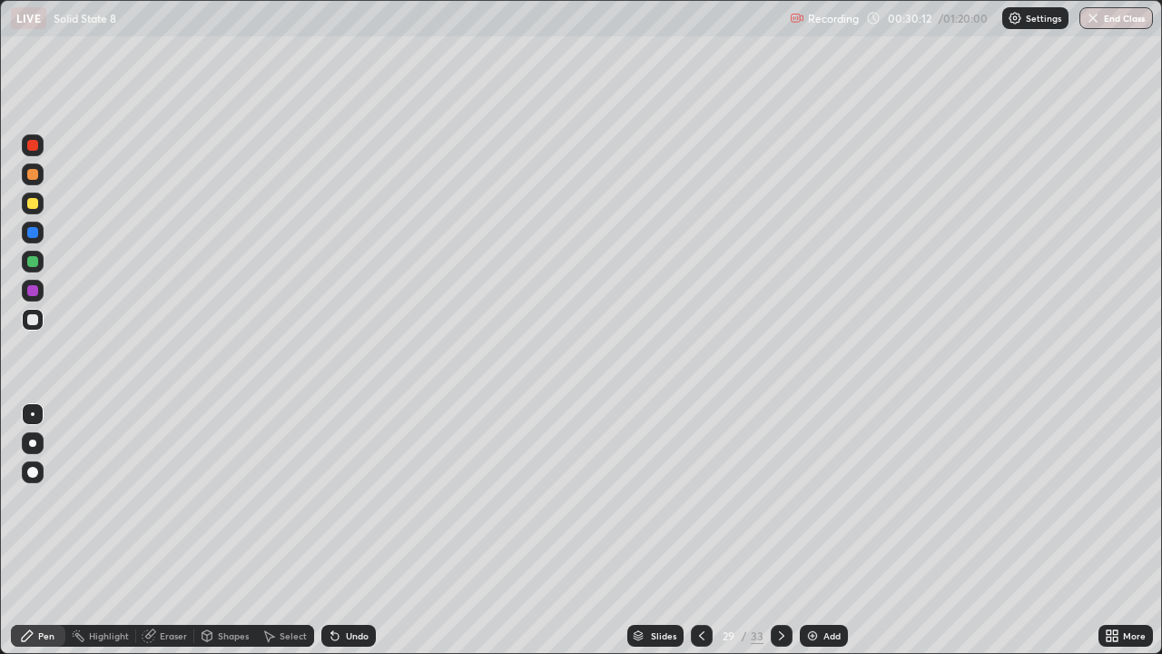
click at [700, 530] on icon at bounding box center [701, 635] width 15 height 15
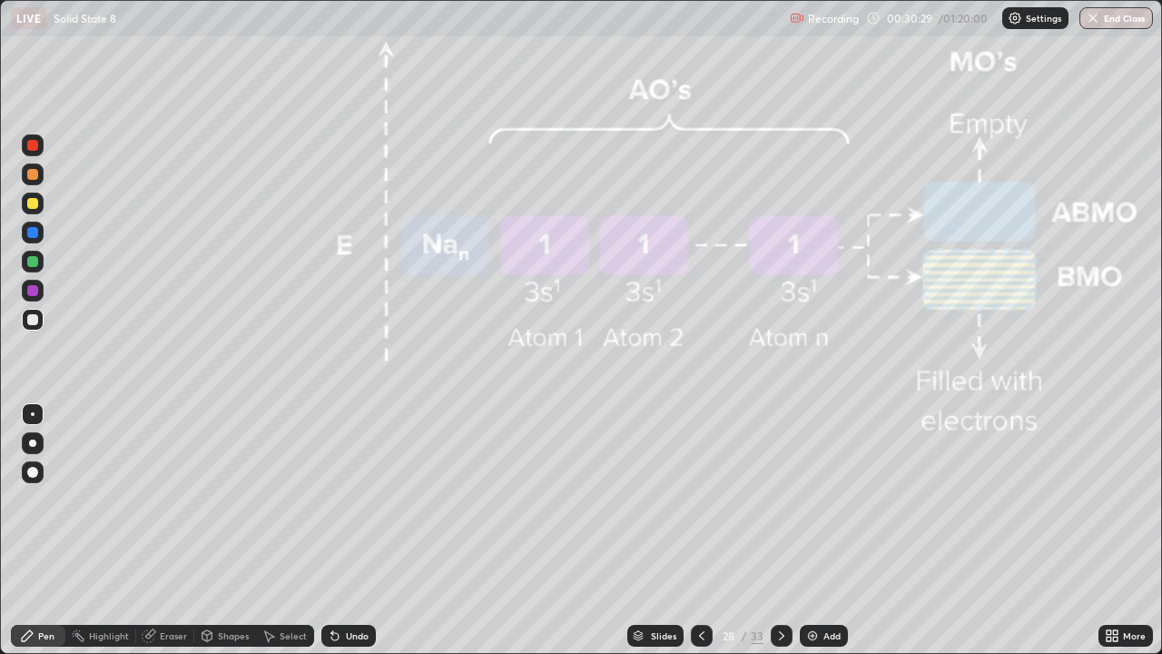
click at [778, 530] on icon at bounding box center [781, 635] width 15 height 15
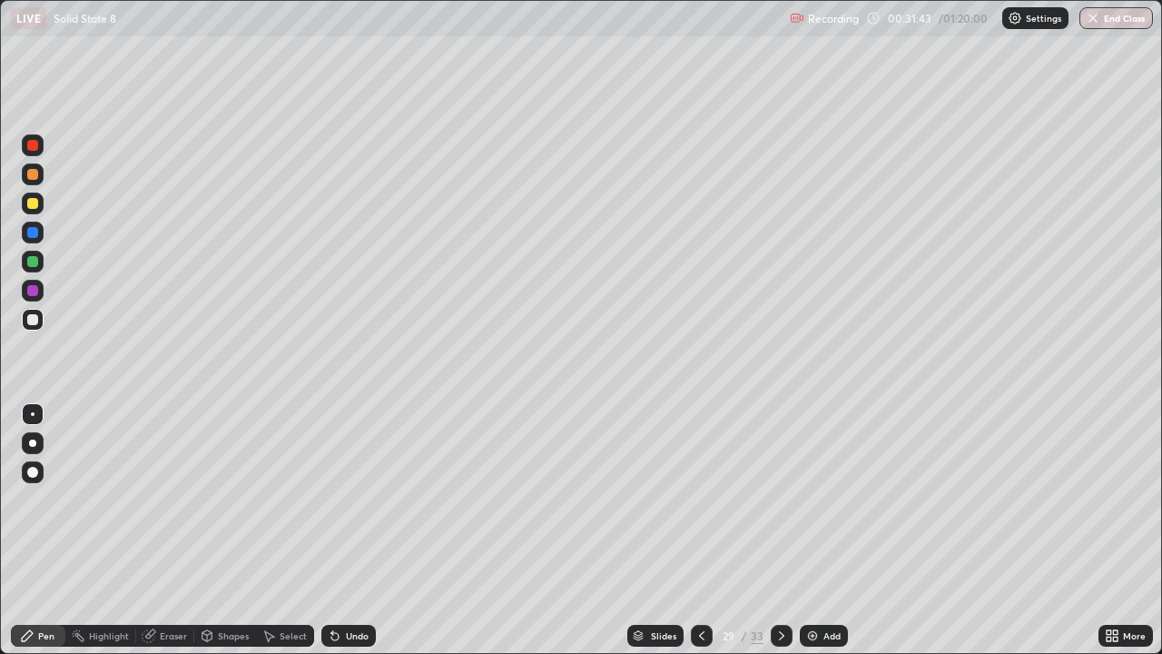
click at [703, 530] on icon at bounding box center [701, 635] width 15 height 15
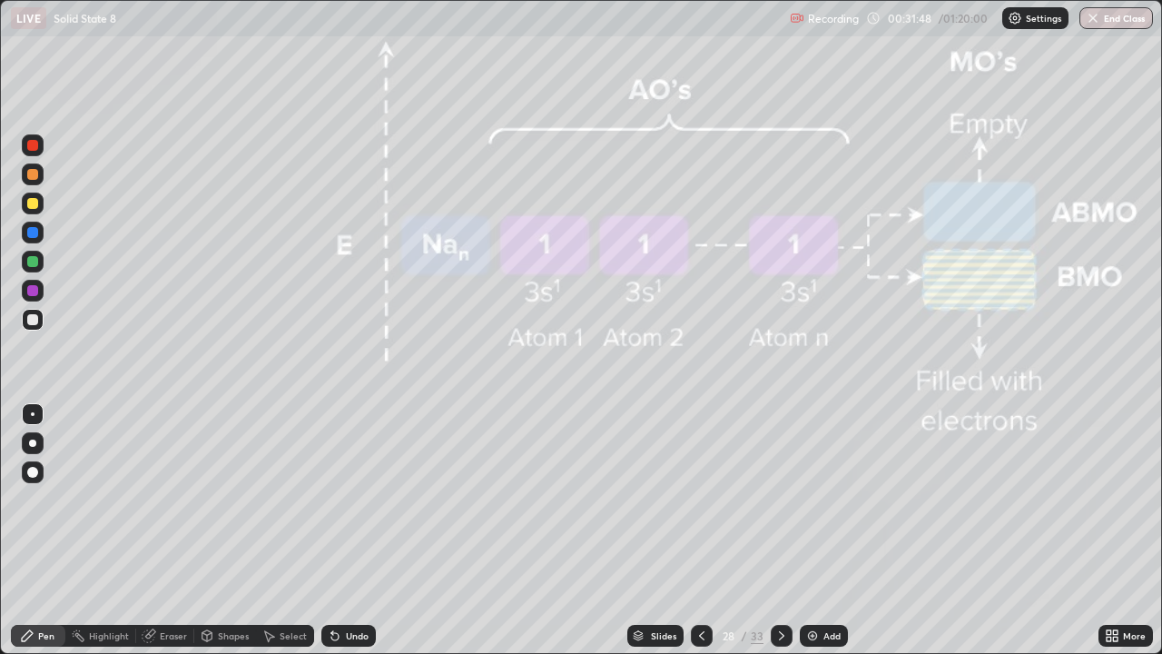
click at [779, 530] on icon at bounding box center [781, 635] width 15 height 15
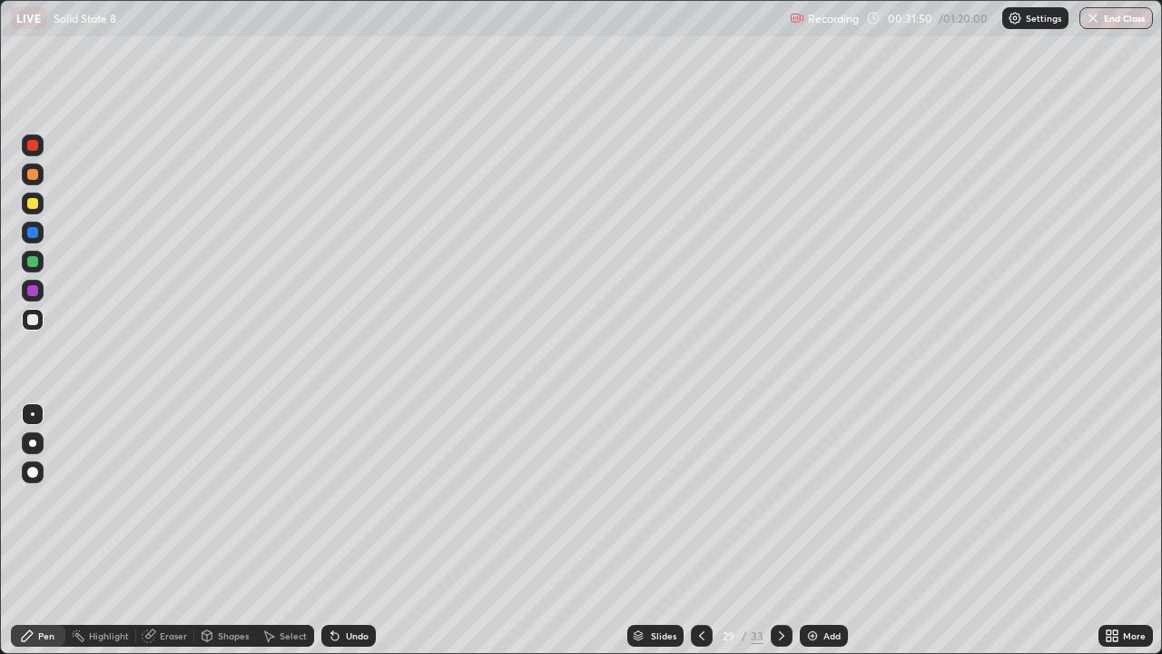
click at [777, 530] on icon at bounding box center [781, 635] width 15 height 15
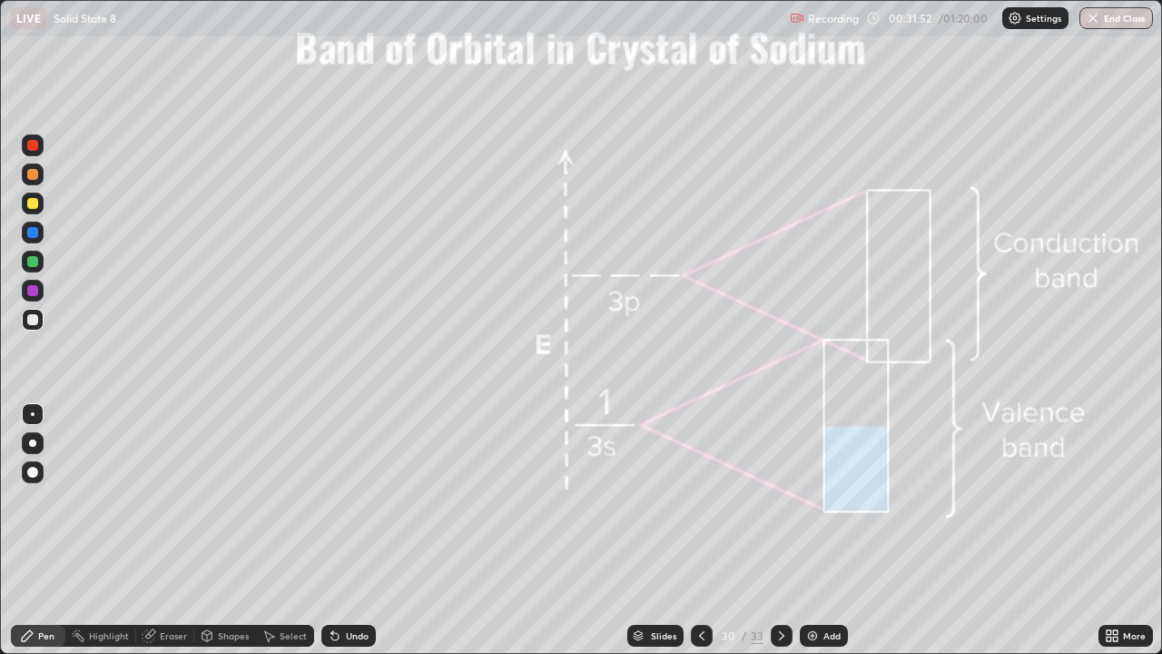
click at [703, 530] on icon at bounding box center [701, 635] width 15 height 15
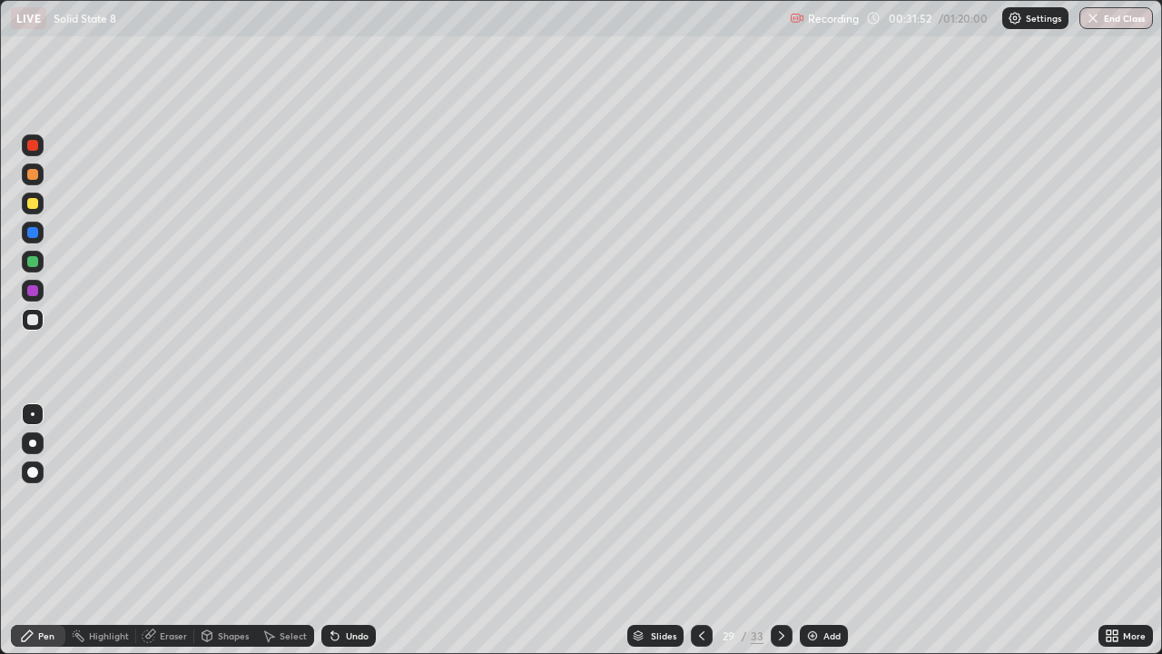
click at [814, 530] on img at bounding box center [812, 635] width 15 height 15
click at [700, 530] on icon at bounding box center [701, 635] width 15 height 15
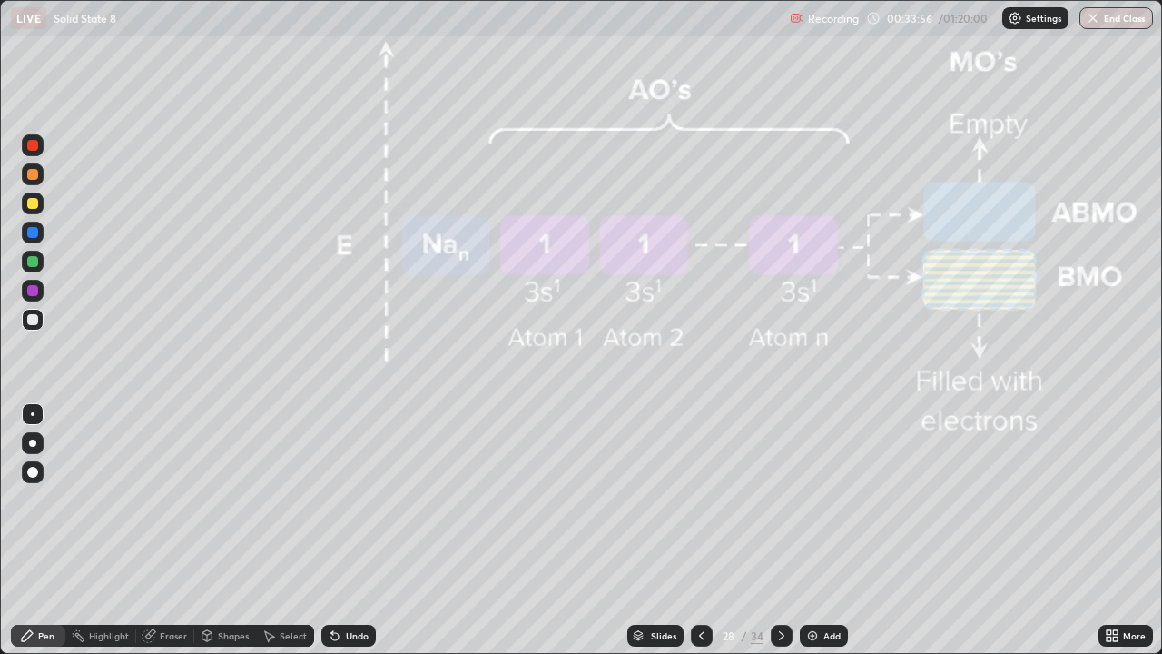
click at [780, 530] on div at bounding box center [782, 636] width 22 height 22
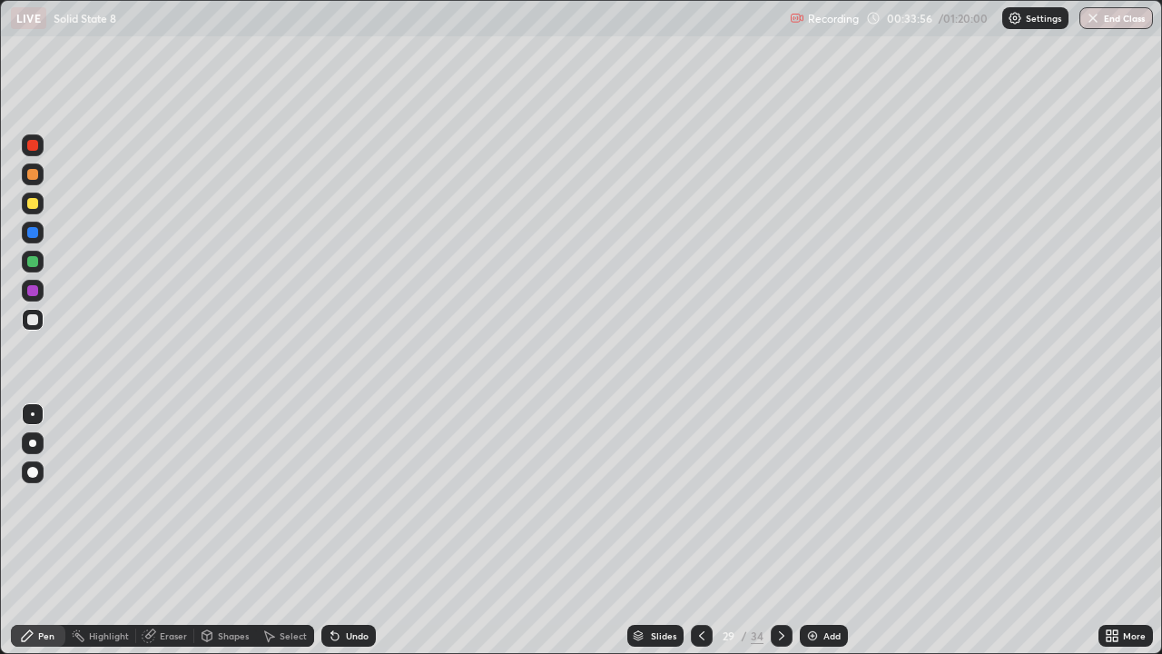
click at [779, 530] on icon at bounding box center [781, 635] width 15 height 15
click at [787, 530] on div at bounding box center [782, 636] width 22 height 22
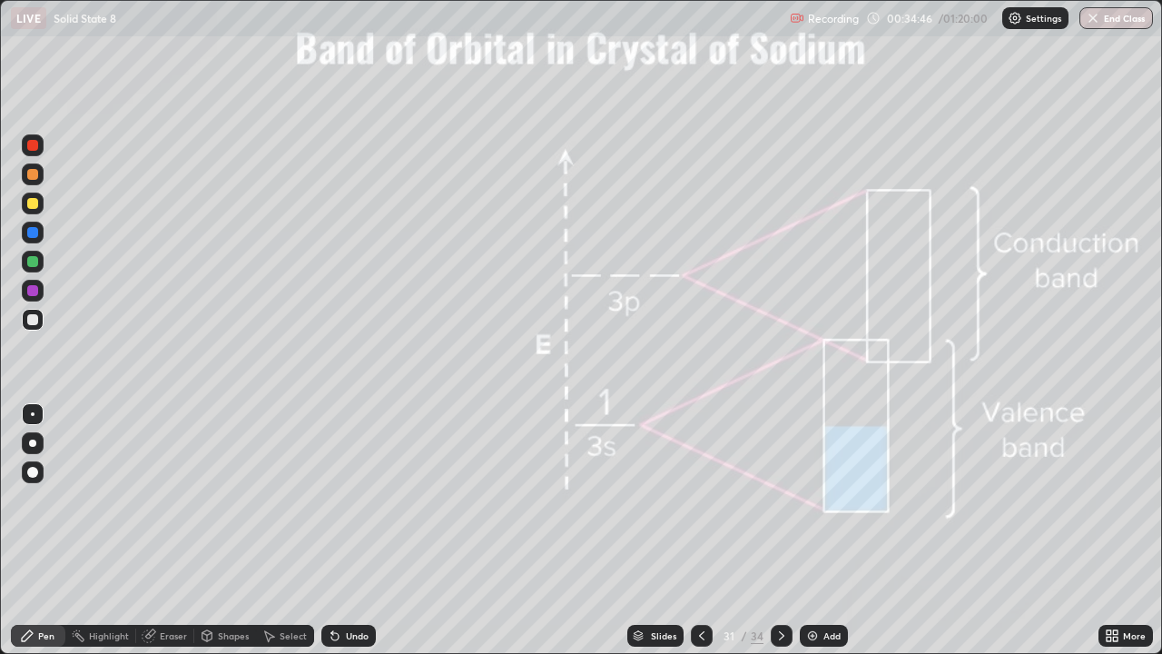
click at [780, 530] on icon at bounding box center [781, 635] width 15 height 15
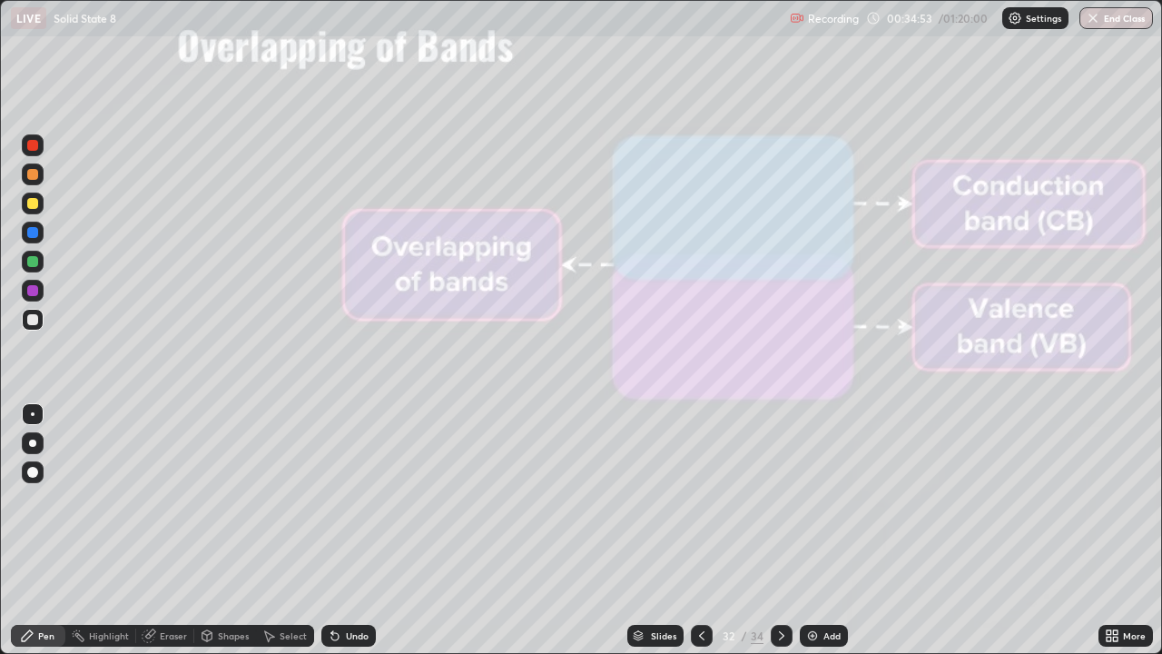
click at [779, 530] on icon at bounding box center [781, 635] width 15 height 15
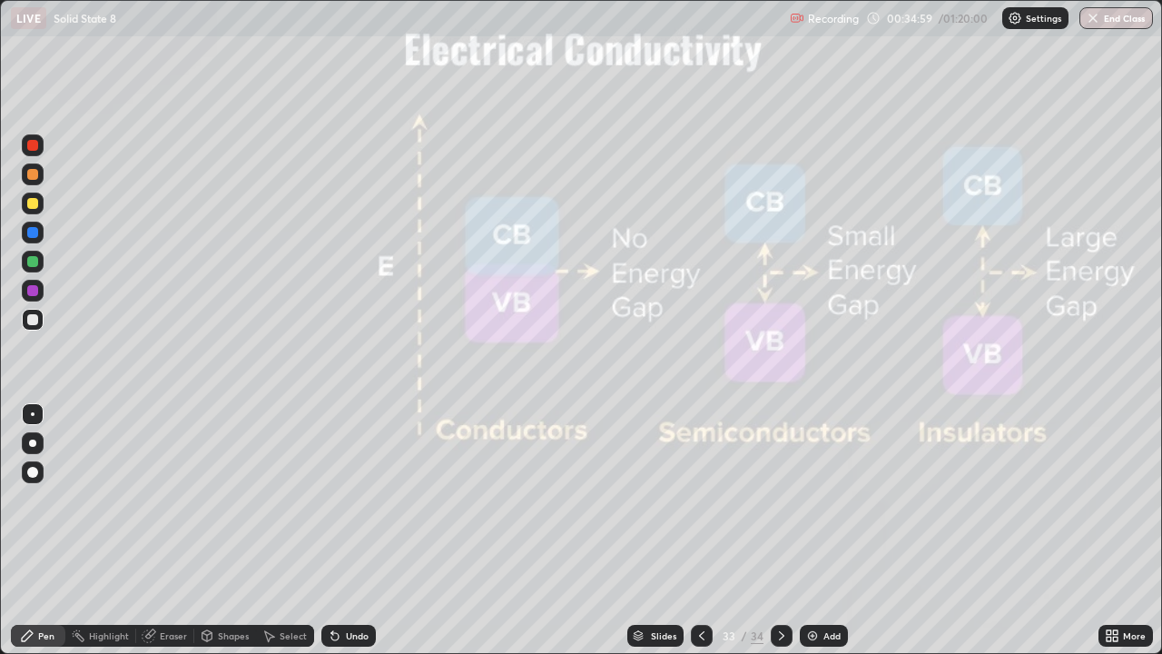
click at [700, 530] on icon at bounding box center [701, 635] width 15 height 15
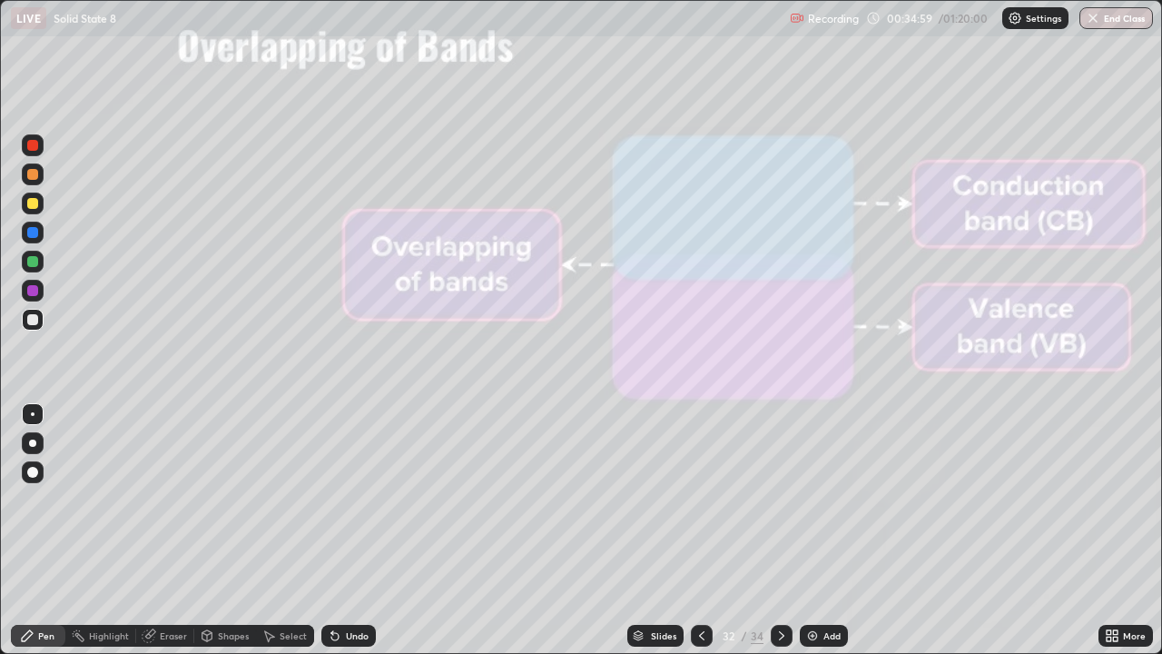
click at [702, 530] on icon at bounding box center [701, 635] width 15 height 15
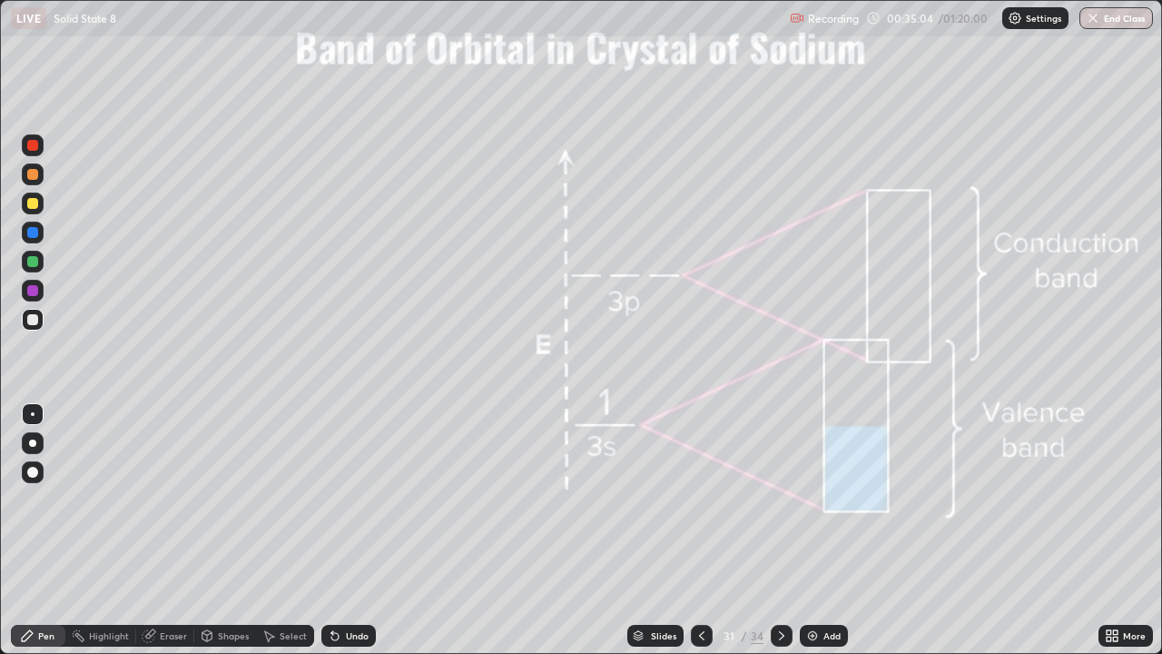
click at [779, 530] on icon at bounding box center [781, 635] width 15 height 15
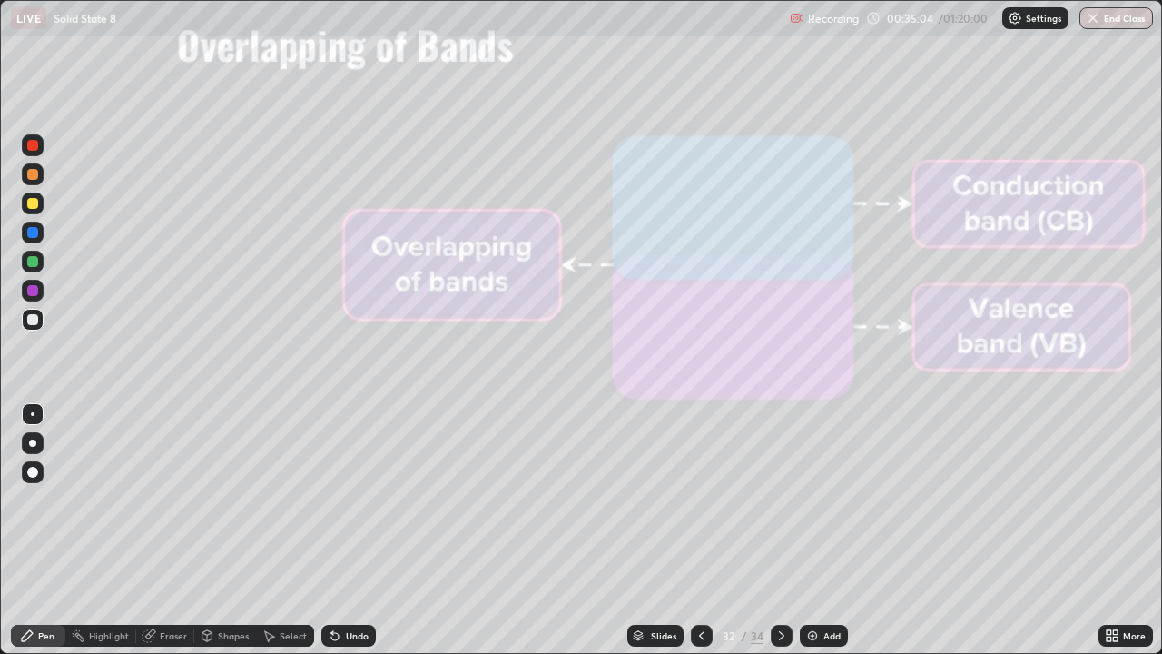
click at [778, 530] on icon at bounding box center [781, 635] width 15 height 15
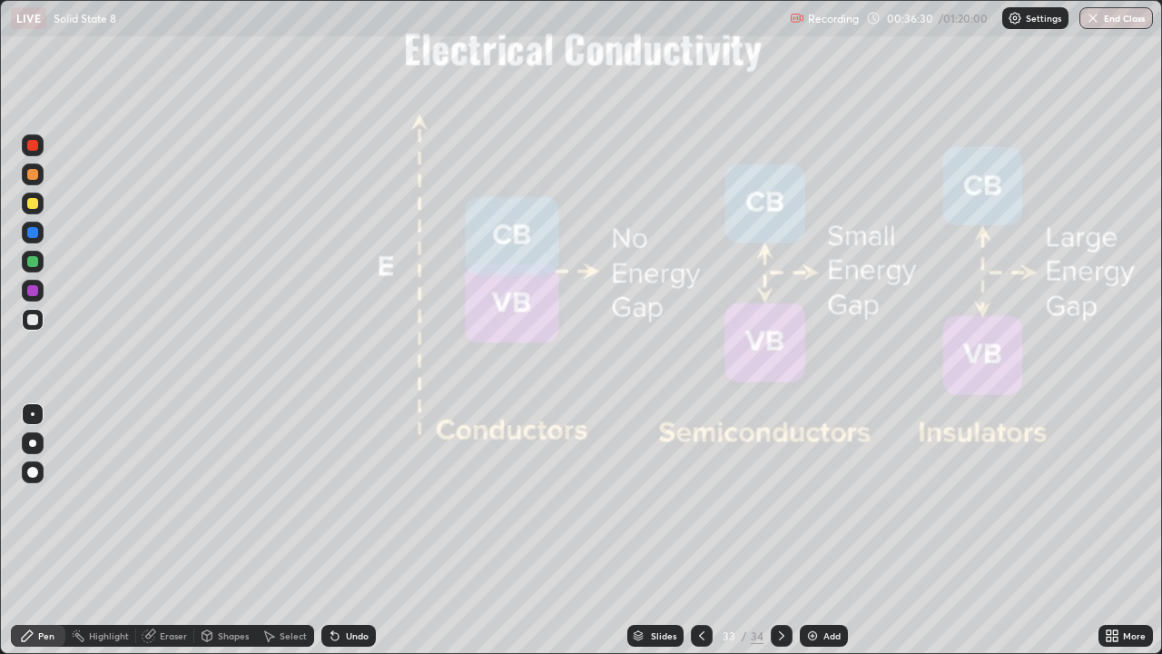
click at [710, 530] on div at bounding box center [702, 635] width 22 height 36
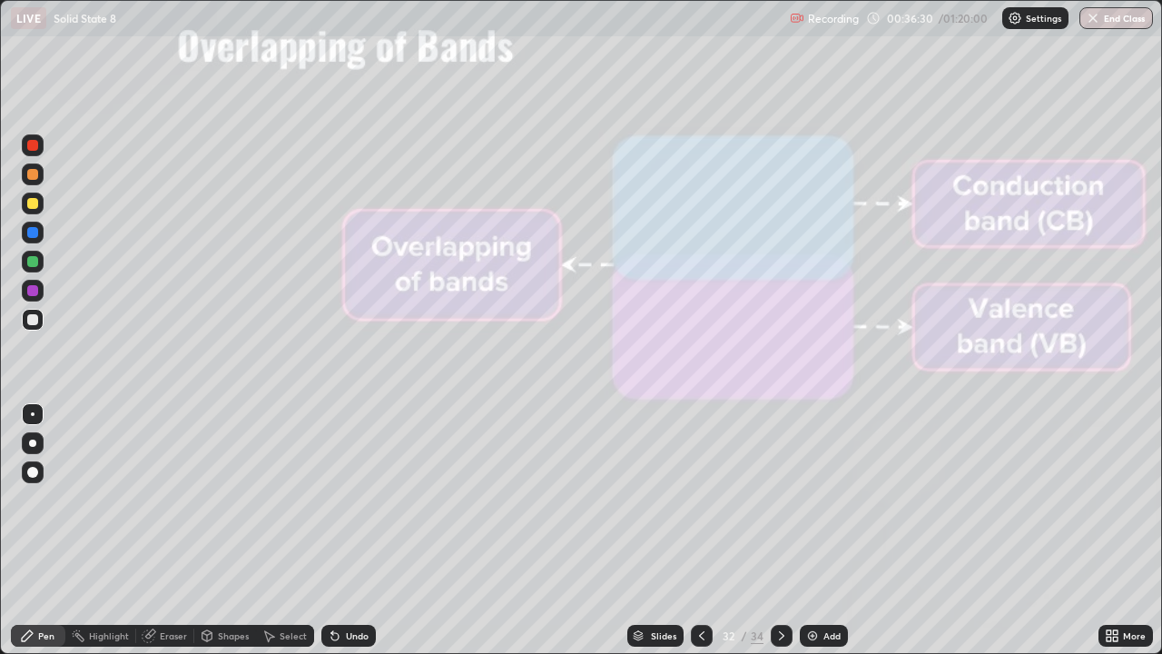
click at [700, 530] on icon at bounding box center [701, 635] width 15 height 15
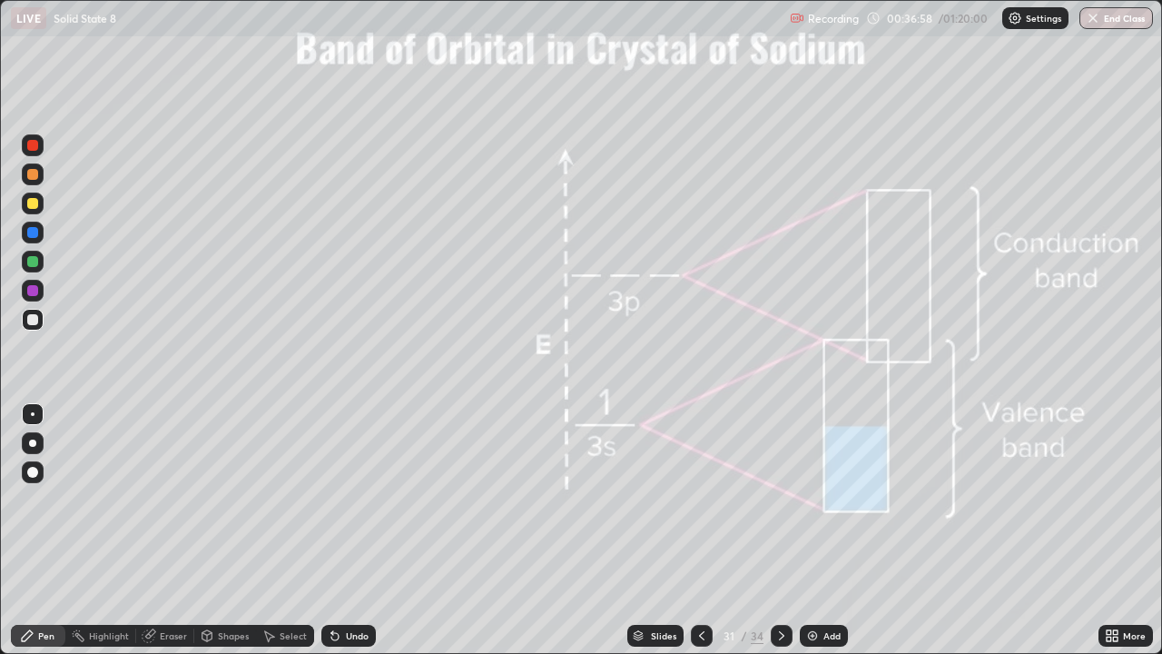
click at [779, 530] on icon at bounding box center [781, 635] width 15 height 15
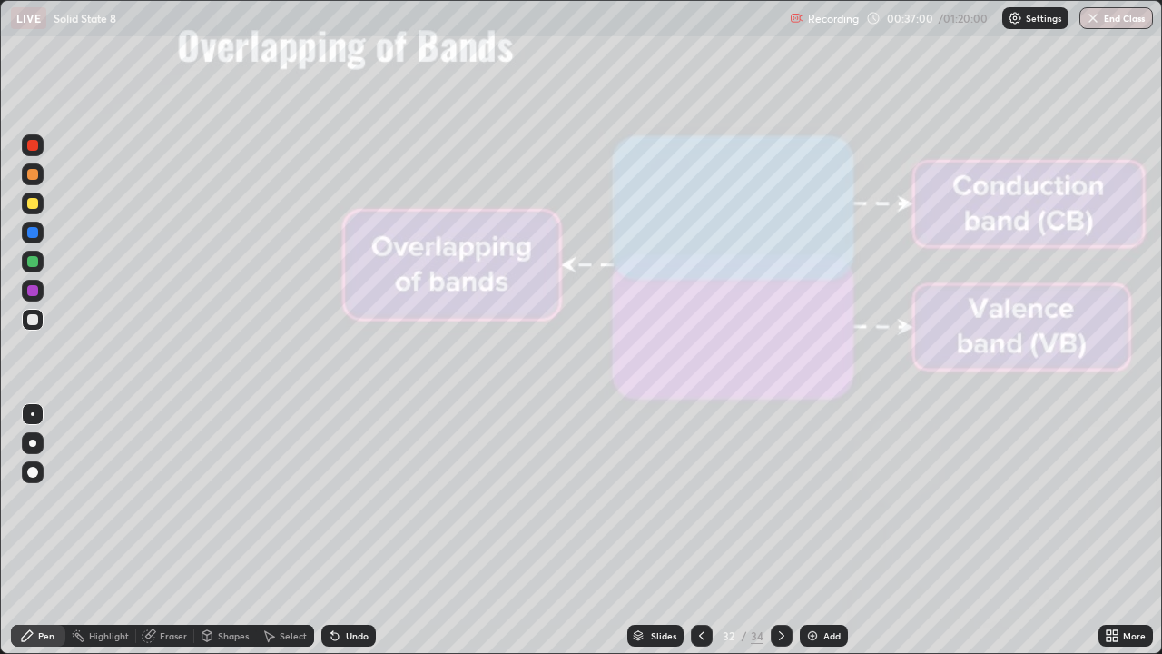
click at [782, 530] on icon at bounding box center [781, 635] width 15 height 15
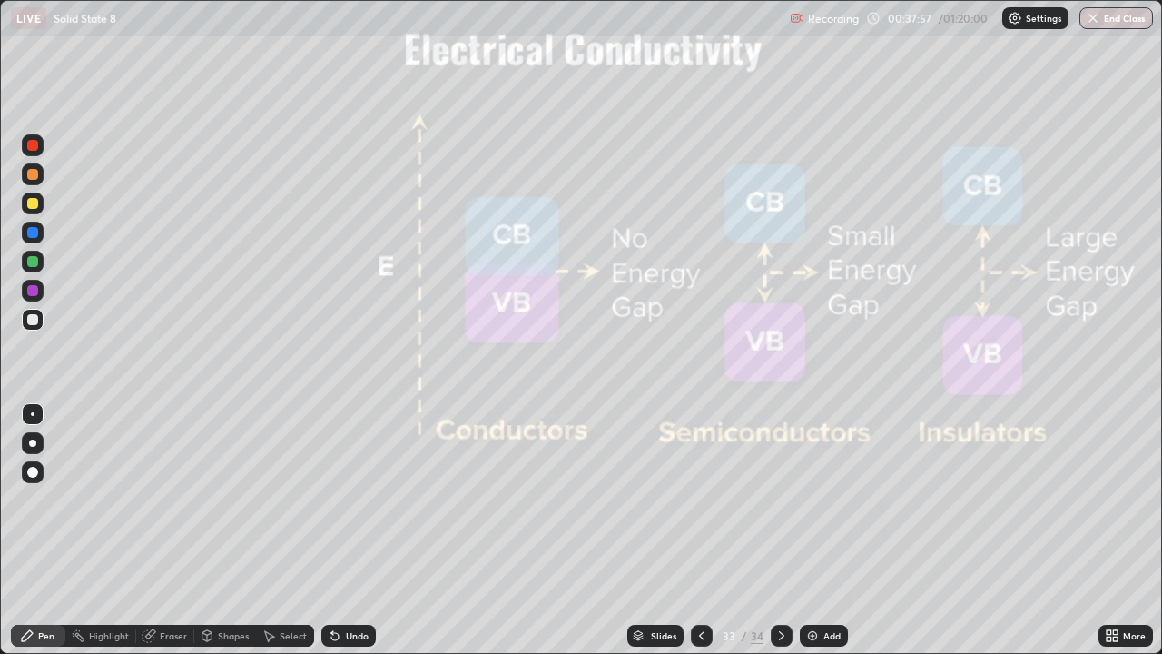
click at [779, 530] on icon at bounding box center [781, 635] width 15 height 15
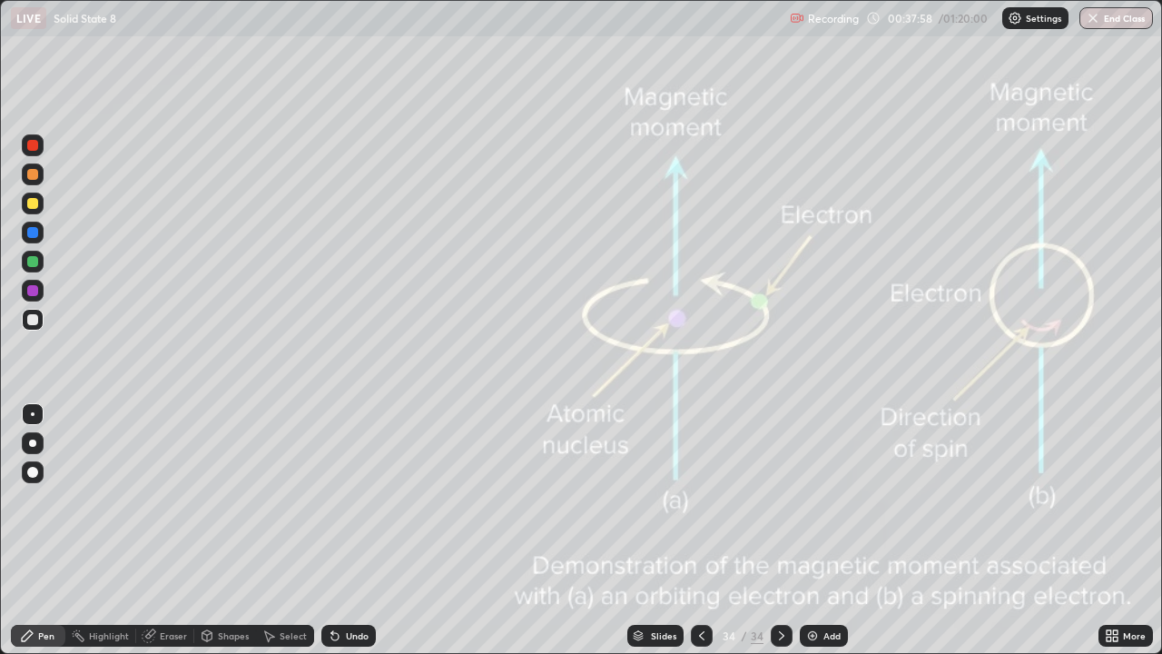
click at [700, 530] on icon at bounding box center [701, 635] width 5 height 9
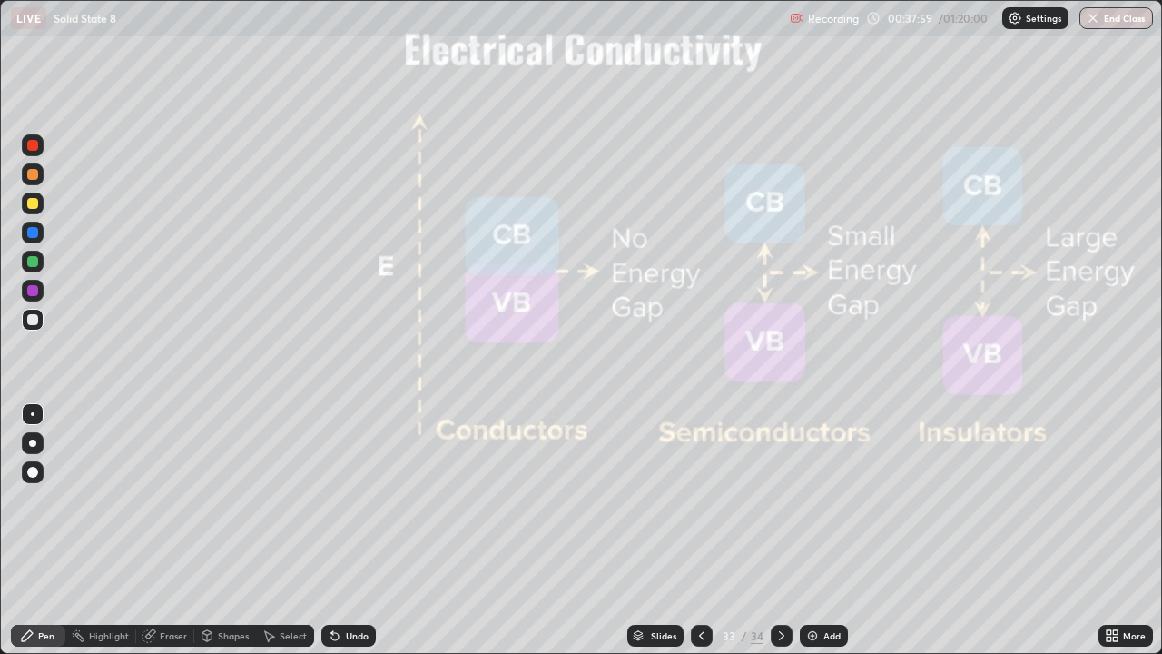
click at [700, 530] on icon at bounding box center [701, 635] width 15 height 15
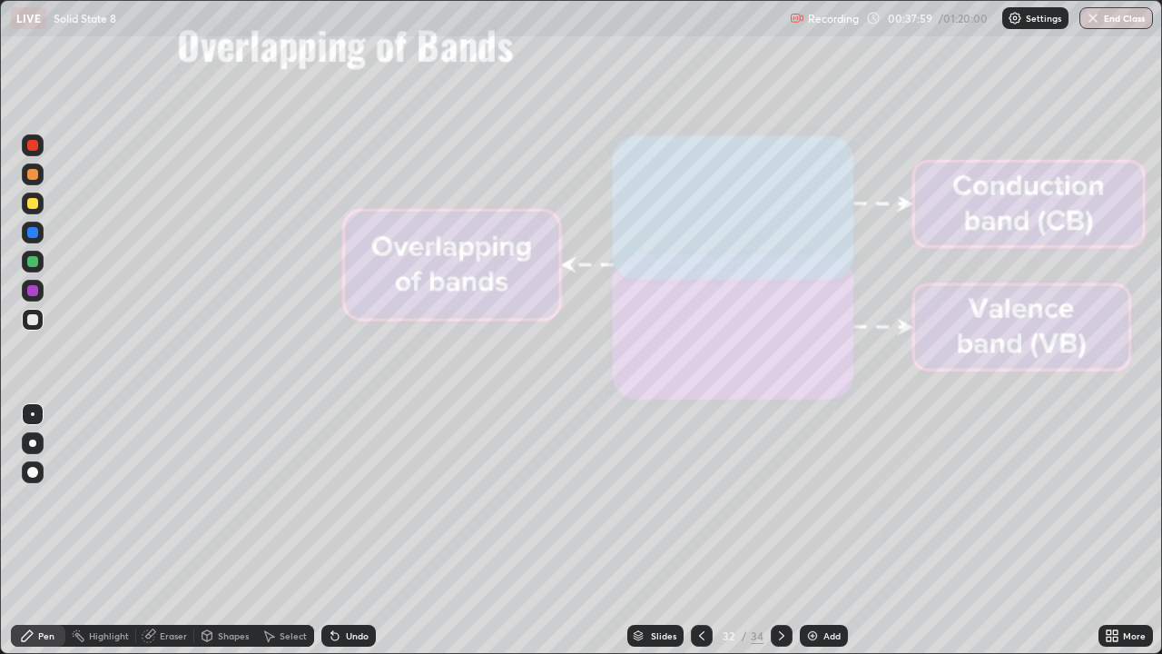
click at [703, 530] on icon at bounding box center [701, 635] width 15 height 15
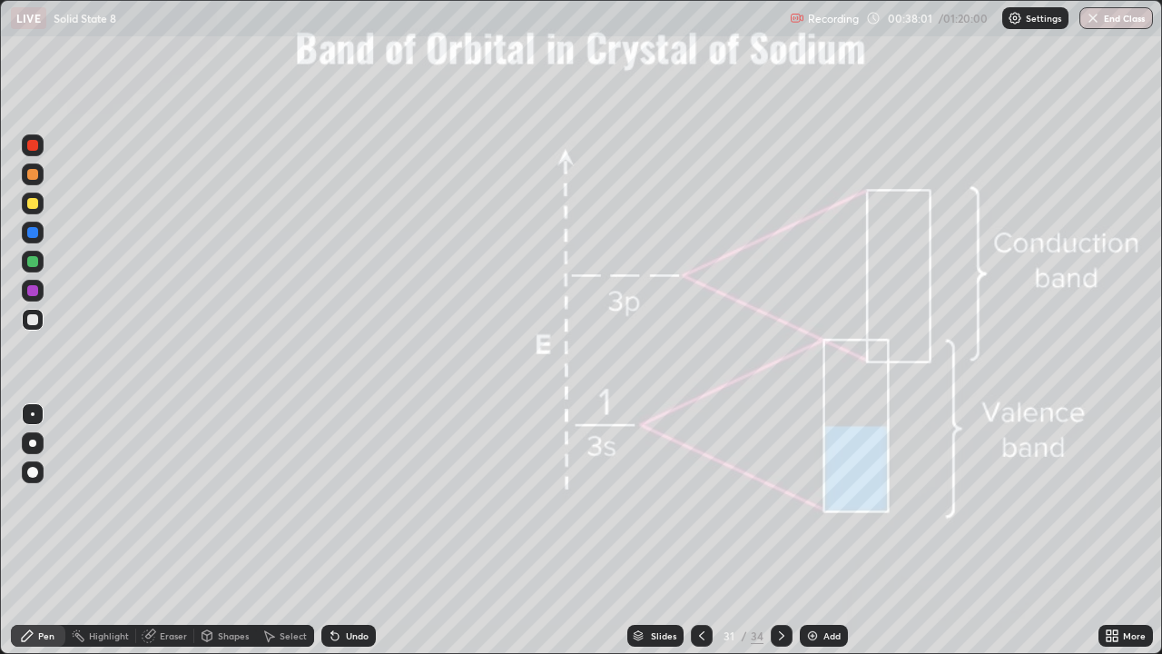
click at [703, 530] on icon at bounding box center [701, 635] width 15 height 15
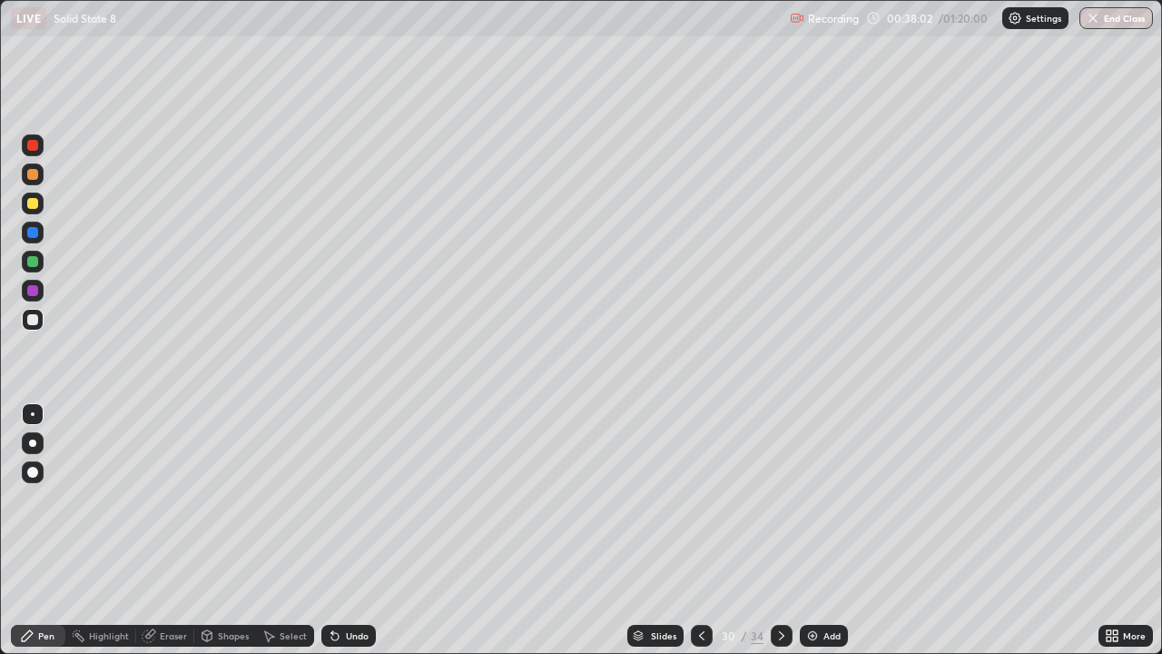
click at [704, 530] on icon at bounding box center [701, 635] width 15 height 15
click at [699, 530] on icon at bounding box center [701, 635] width 15 height 15
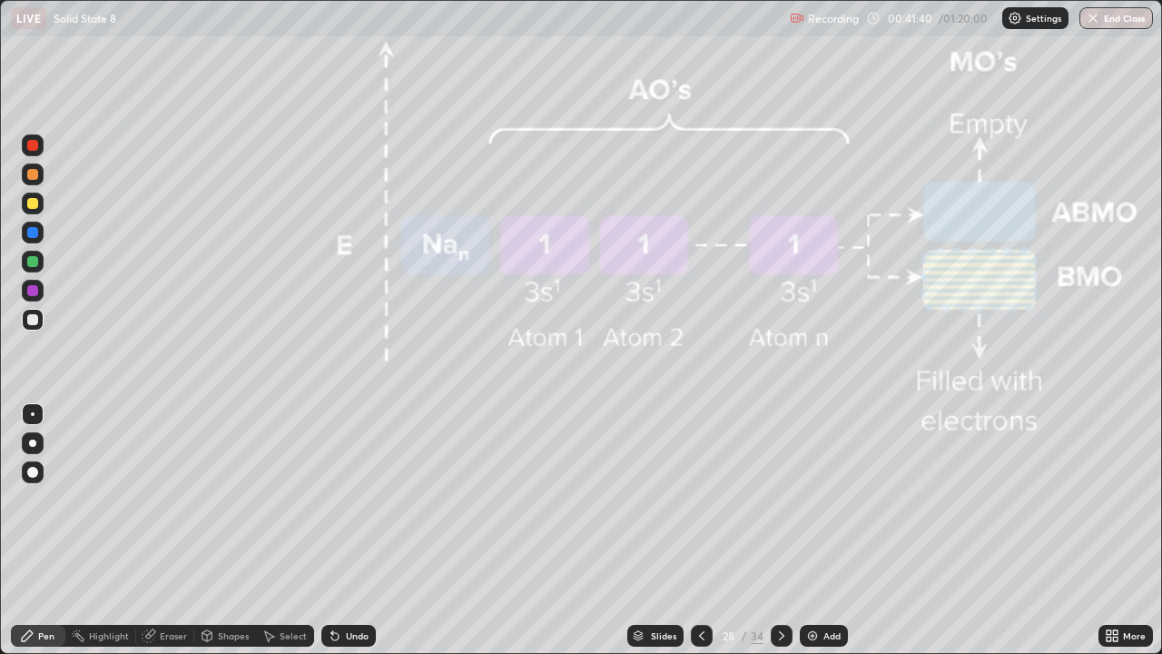
click at [782, 530] on div at bounding box center [782, 636] width 22 height 22
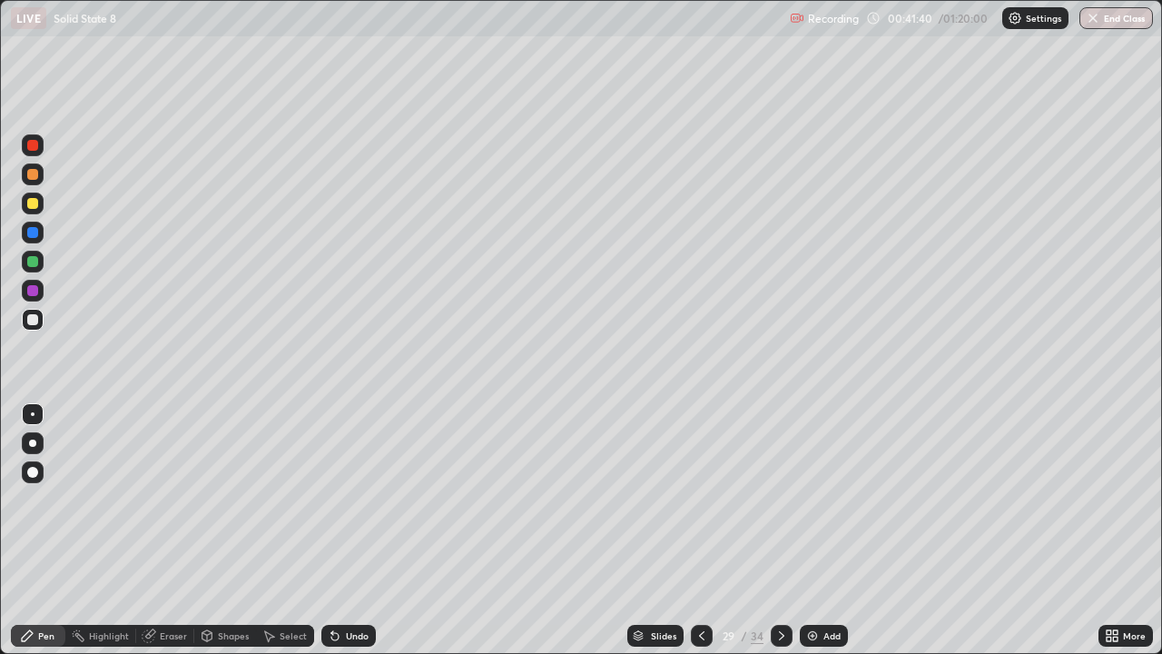
click at [779, 530] on icon at bounding box center [781, 635] width 15 height 15
click at [782, 530] on icon at bounding box center [781, 635] width 15 height 15
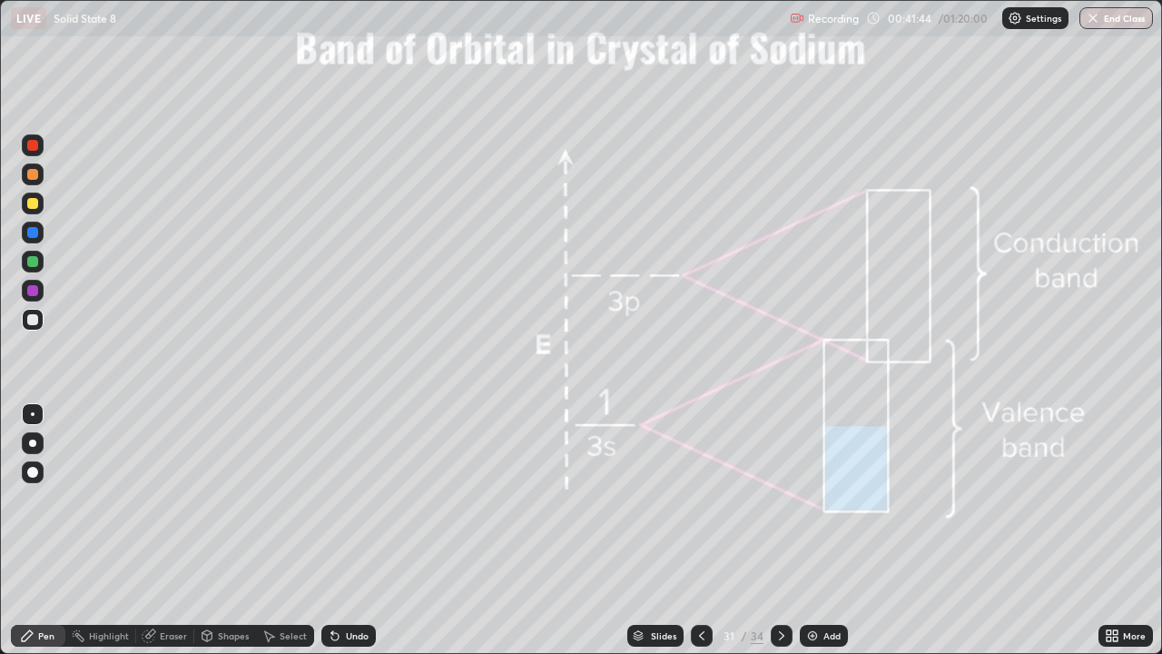
click at [779, 530] on icon at bounding box center [781, 635] width 15 height 15
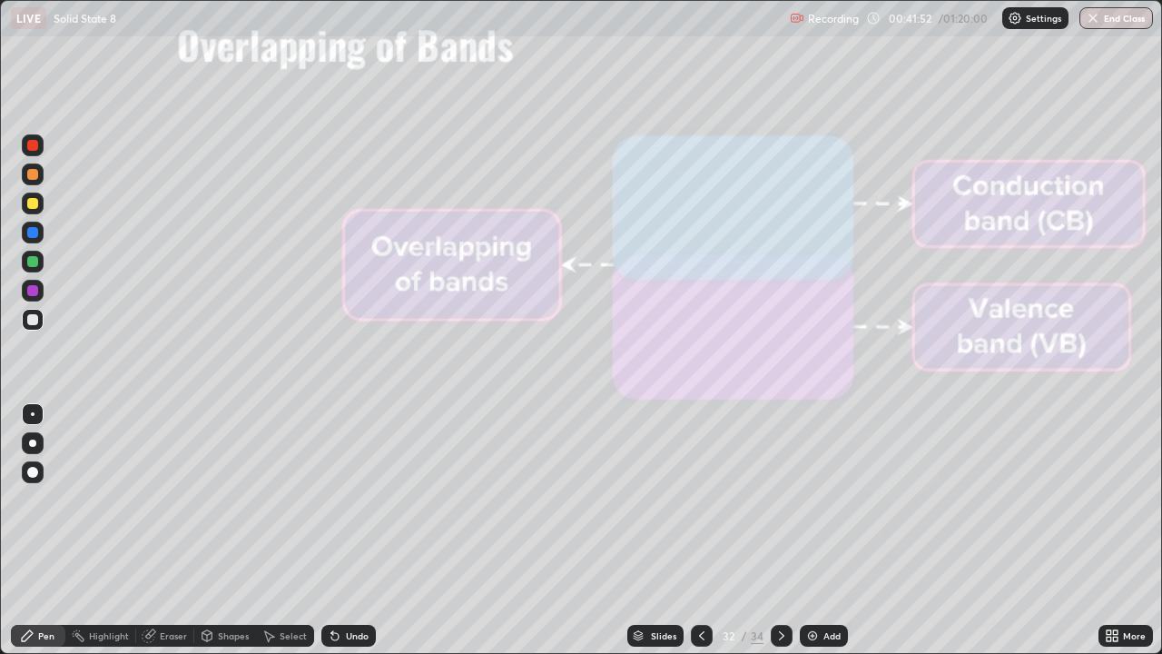
click at [779, 530] on icon at bounding box center [781, 635] width 15 height 15
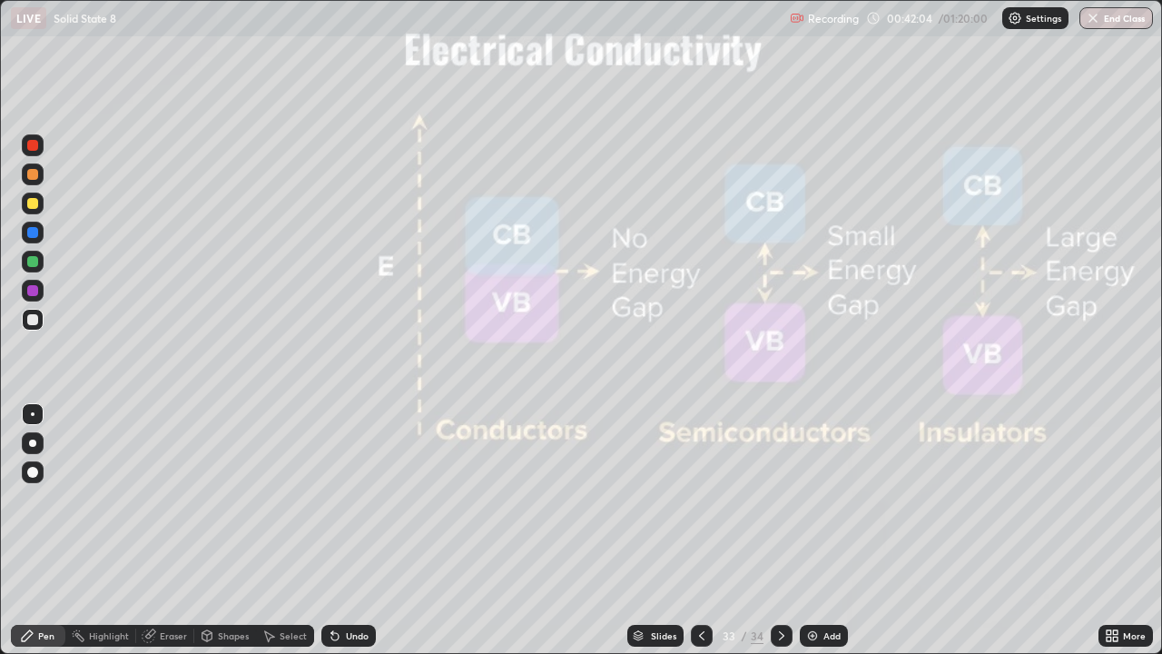
click at [352, 530] on div "Undo" at bounding box center [357, 635] width 23 height 9
click at [348, 530] on div "Undo" at bounding box center [357, 635] width 23 height 9
click at [778, 530] on icon at bounding box center [781, 635] width 15 height 15
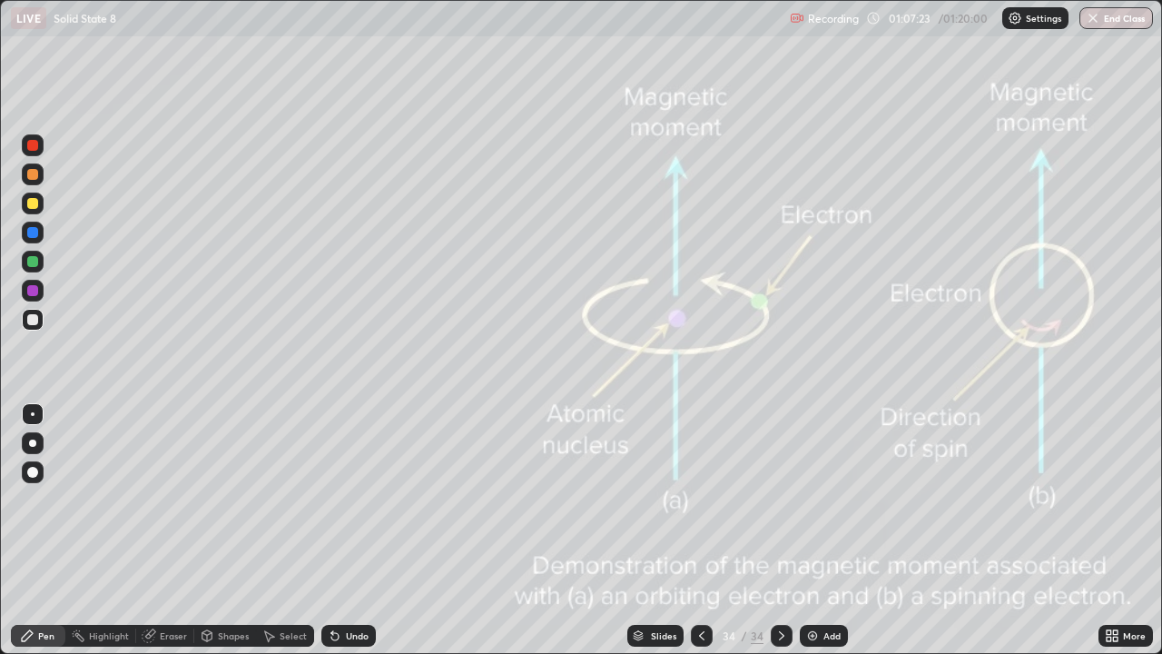
click at [819, 530] on div "Add" at bounding box center [824, 636] width 48 height 22
click at [39, 199] on div at bounding box center [33, 203] width 22 height 22
click at [44, 253] on div at bounding box center [32, 261] width 29 height 29
click at [40, 315] on div at bounding box center [33, 320] width 22 height 22
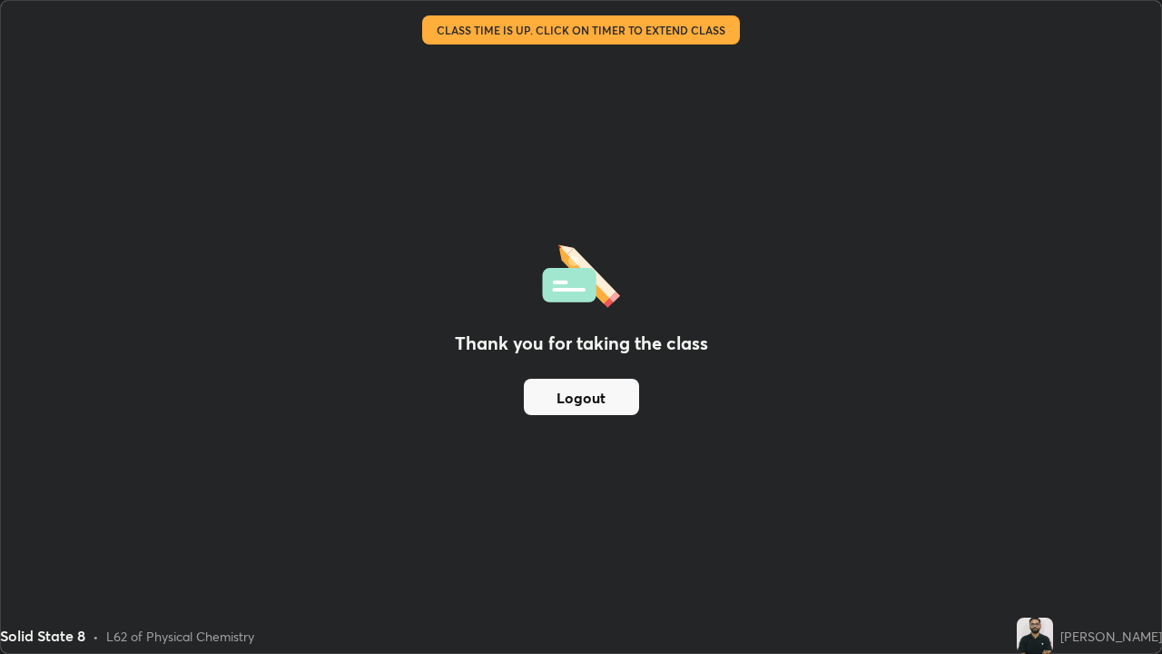
click at [548, 403] on button "Logout" at bounding box center [581, 397] width 115 height 36
